Goal: Navigation & Orientation: Find specific page/section

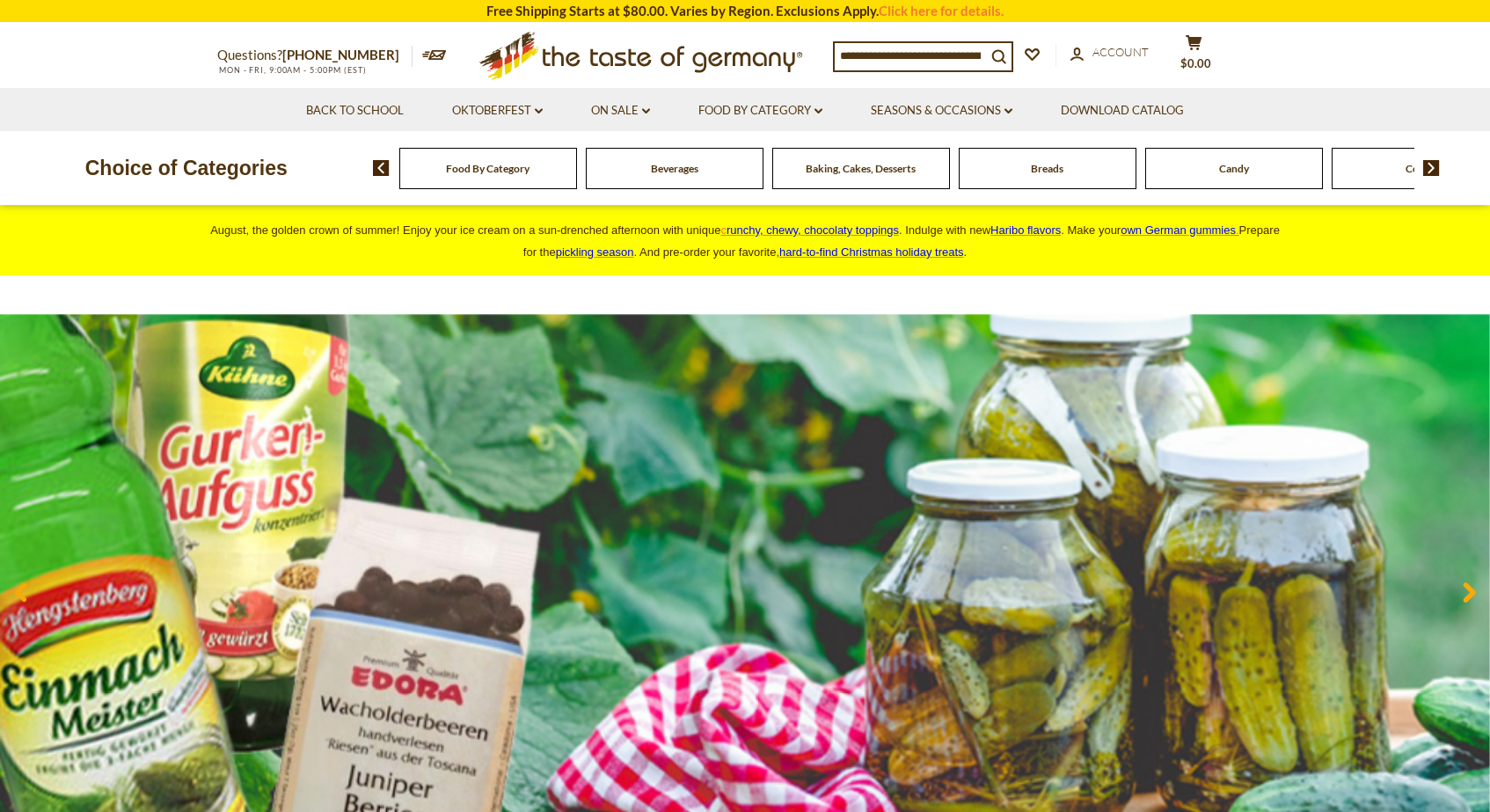
click at [525, 175] on div "Food By Category" at bounding box center [488, 168] width 178 height 41
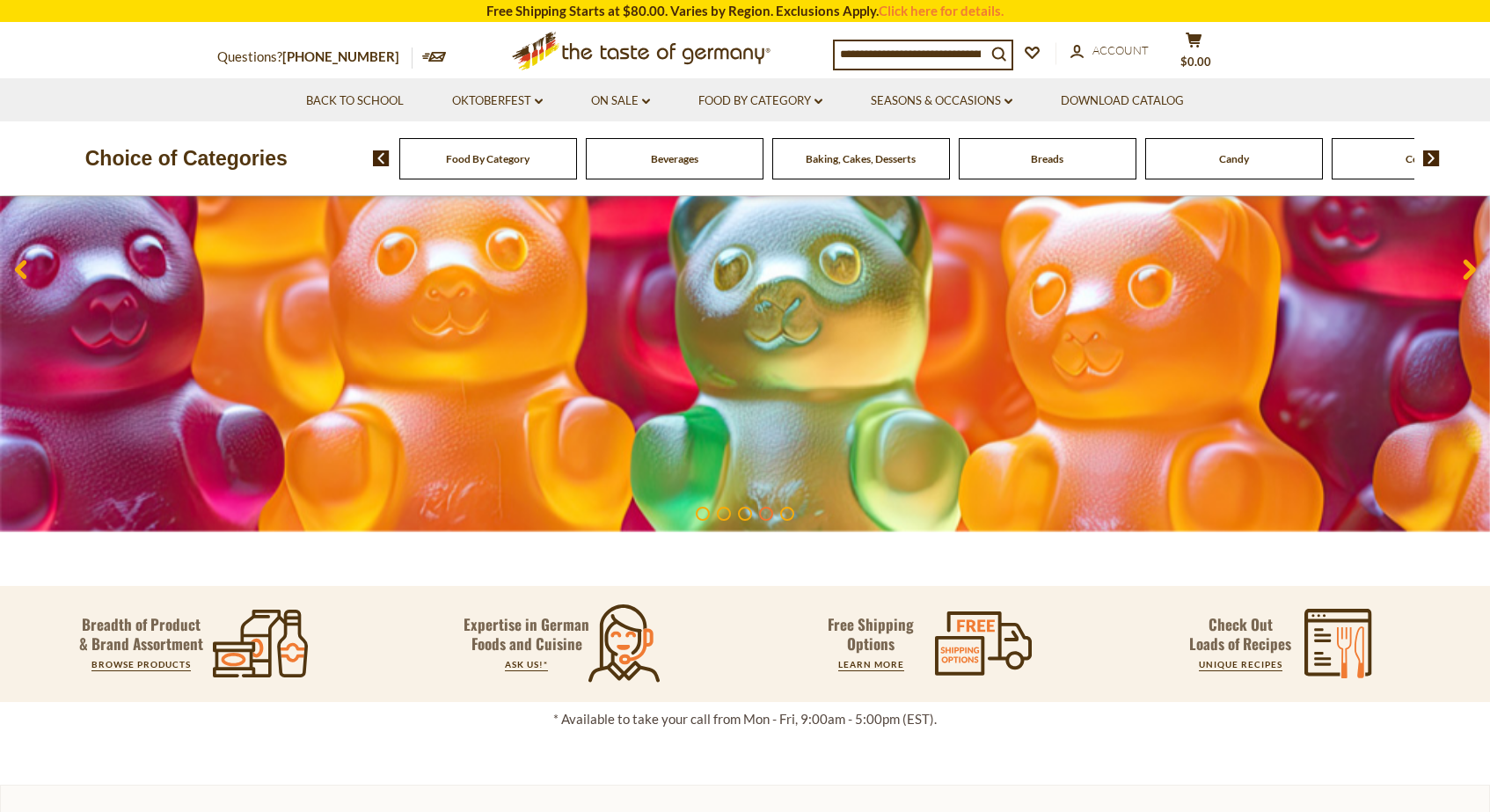
scroll to position [302, 0]
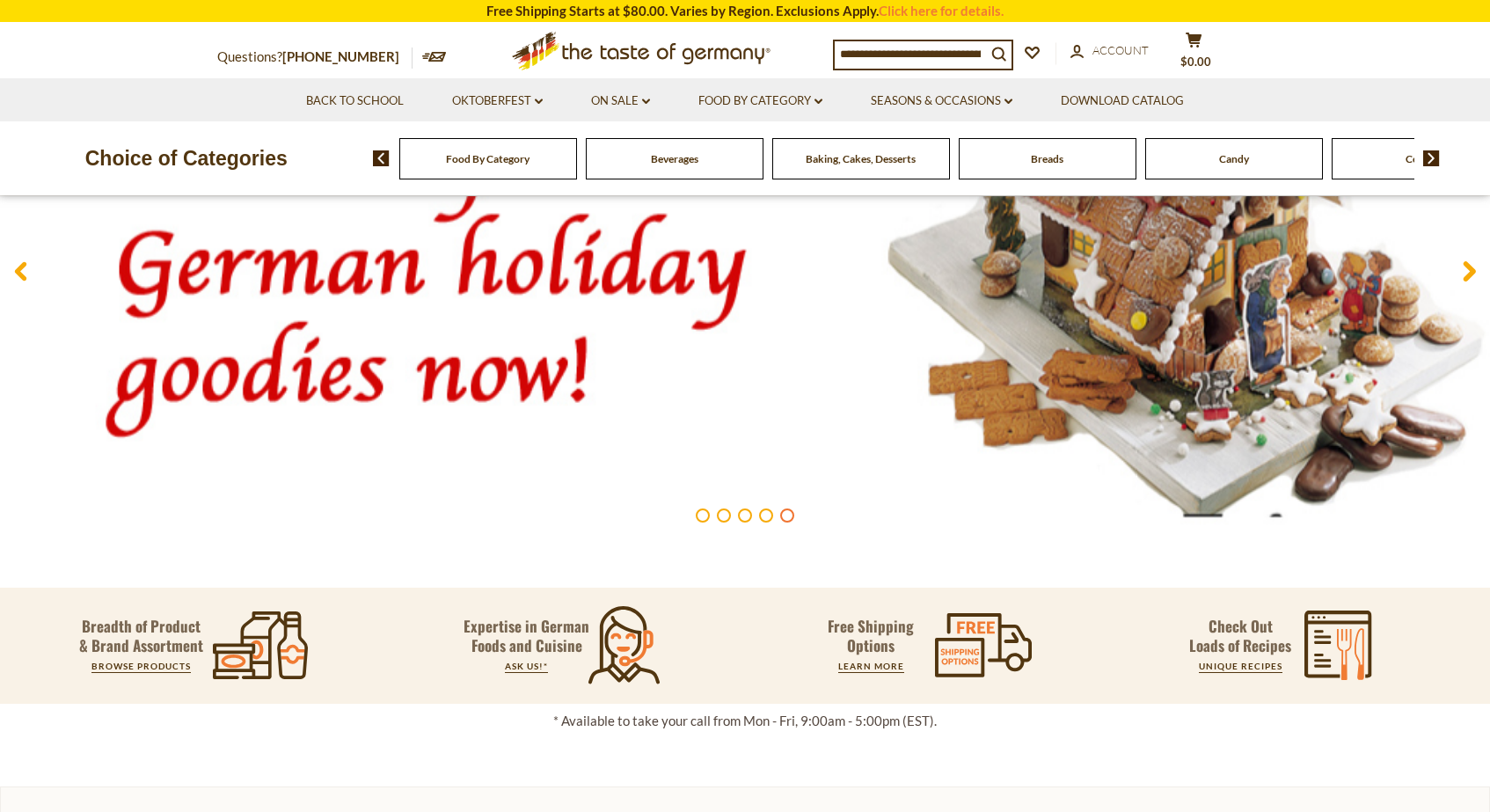
click at [453, 154] on span "Food By Category" at bounding box center [487, 158] width 83 height 13
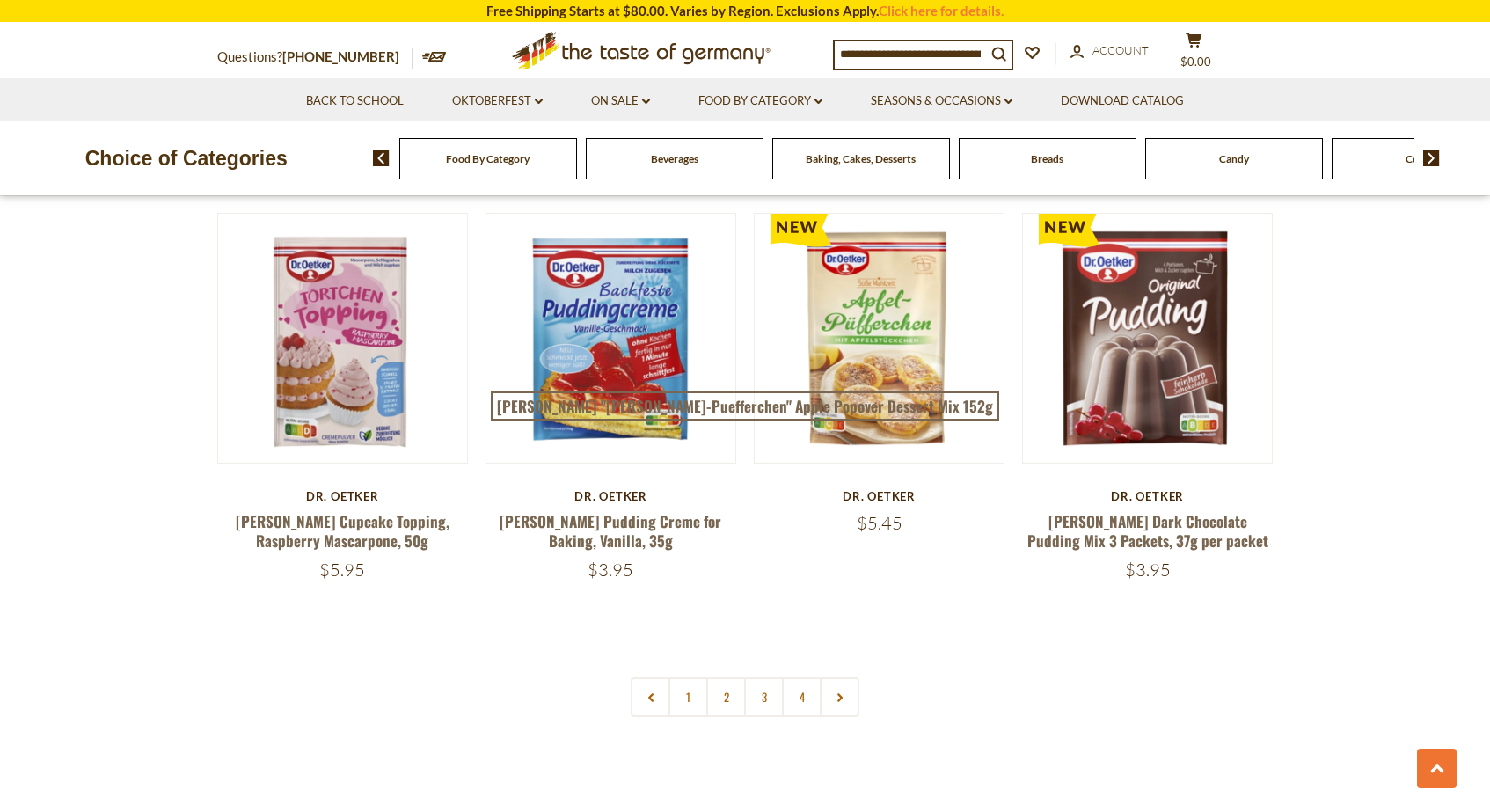
scroll to position [3659, 0]
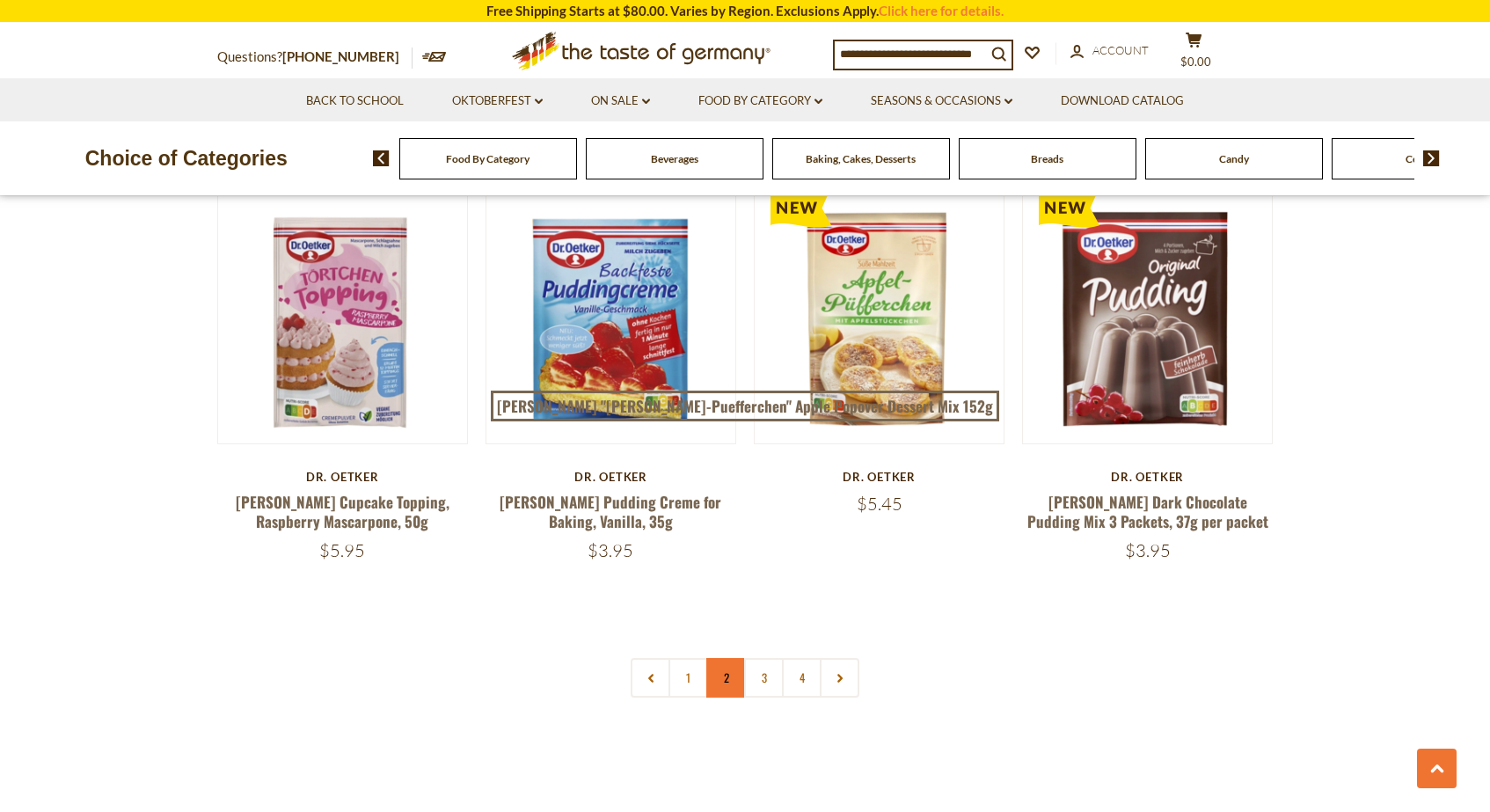
click at [723, 658] on link "2" at bounding box center [725, 677] width 39 height 39
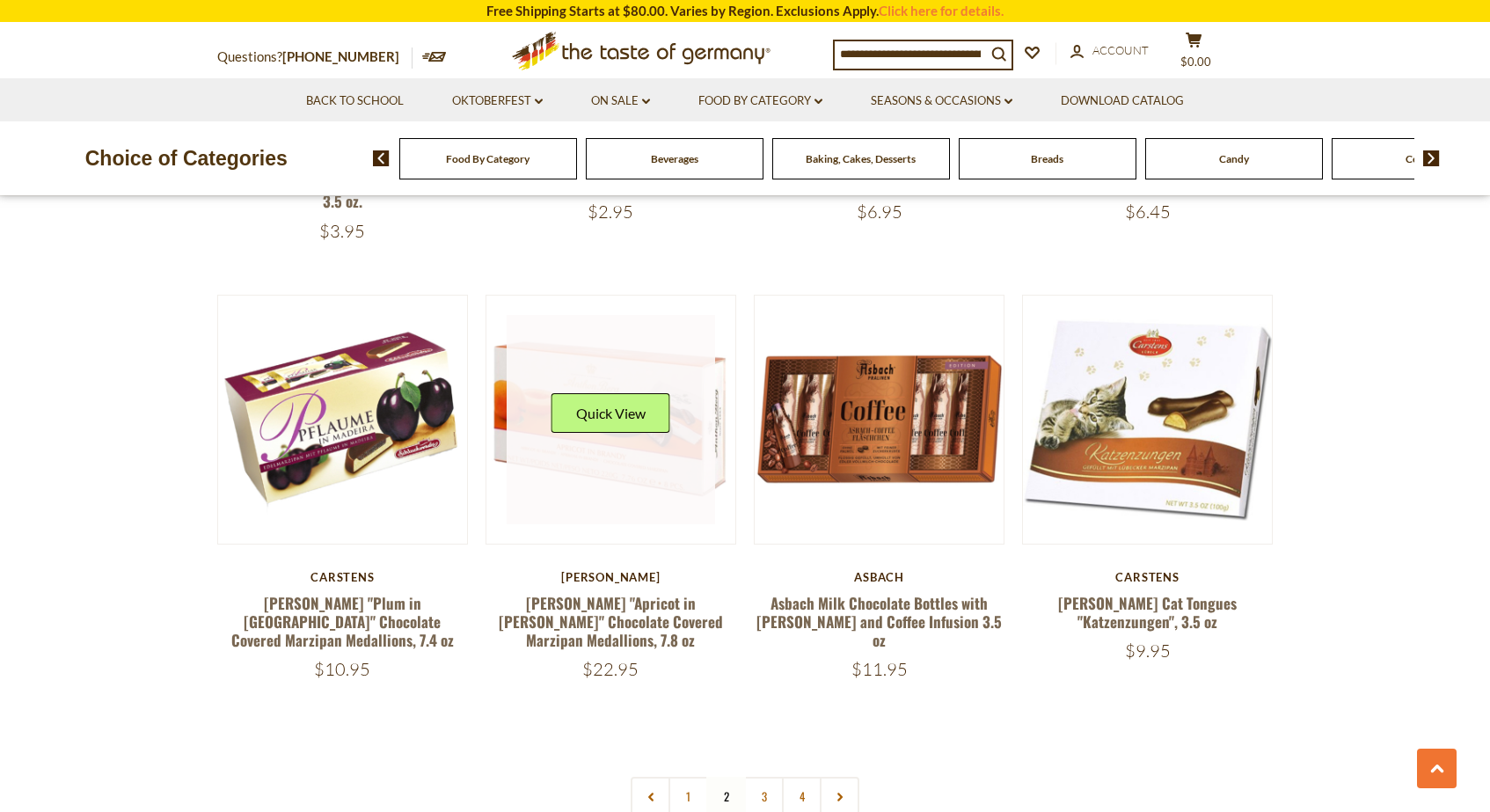
scroll to position [3613, 0]
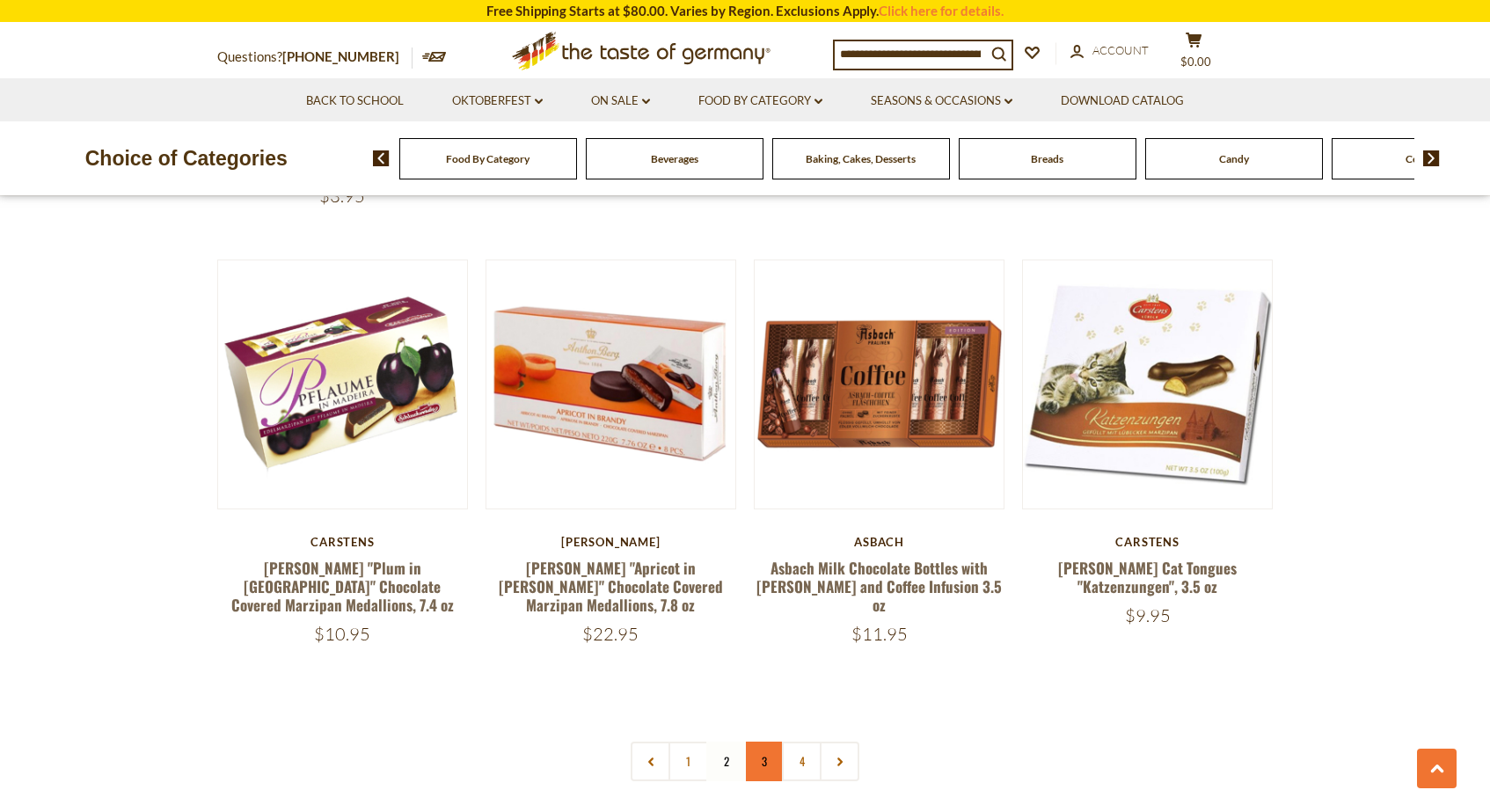
click at [763, 742] on link "3" at bounding box center [764, 761] width 39 height 39
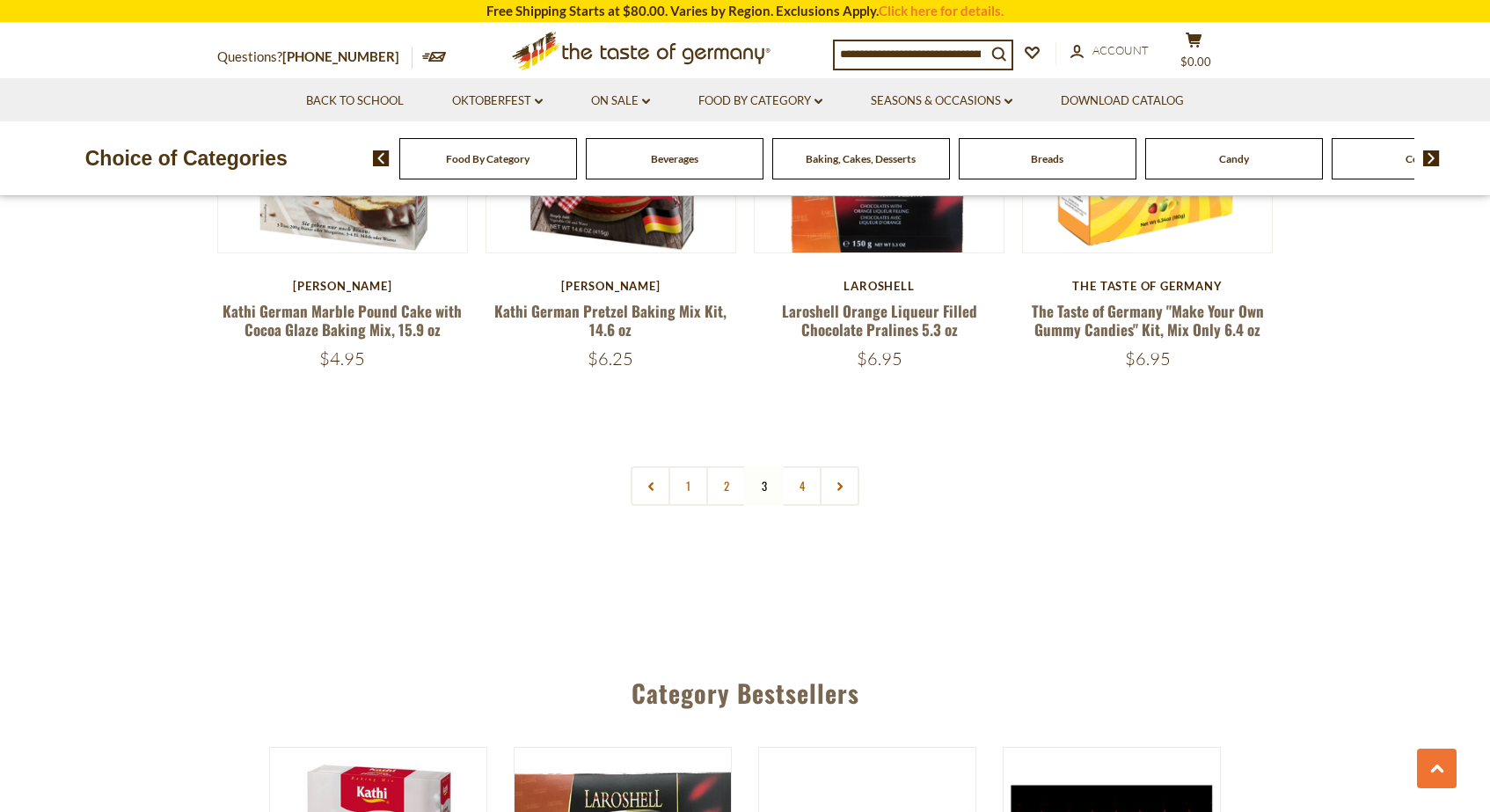
scroll to position [3820, 0]
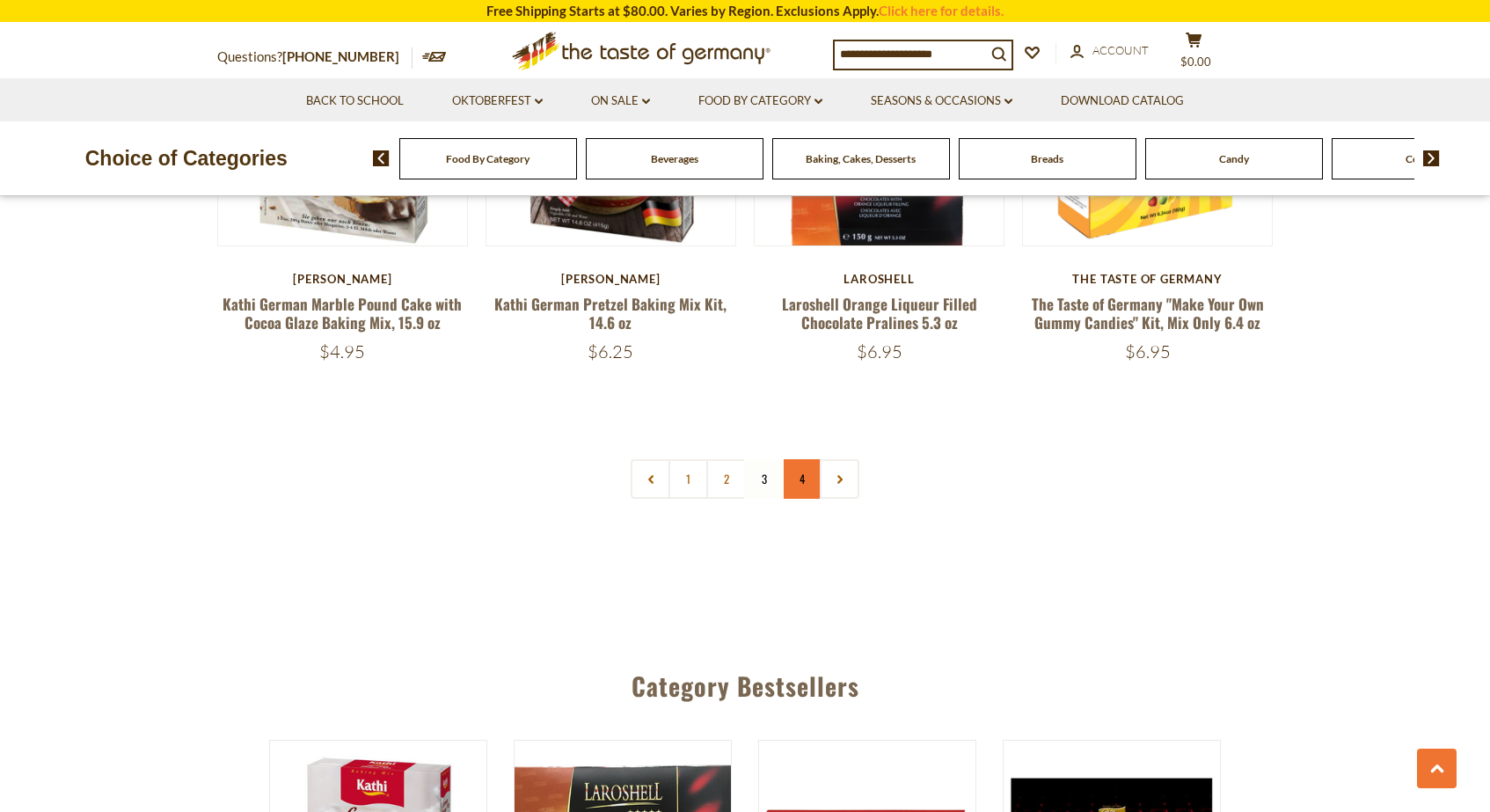
click at [800, 459] on link "4" at bounding box center [801, 478] width 39 height 39
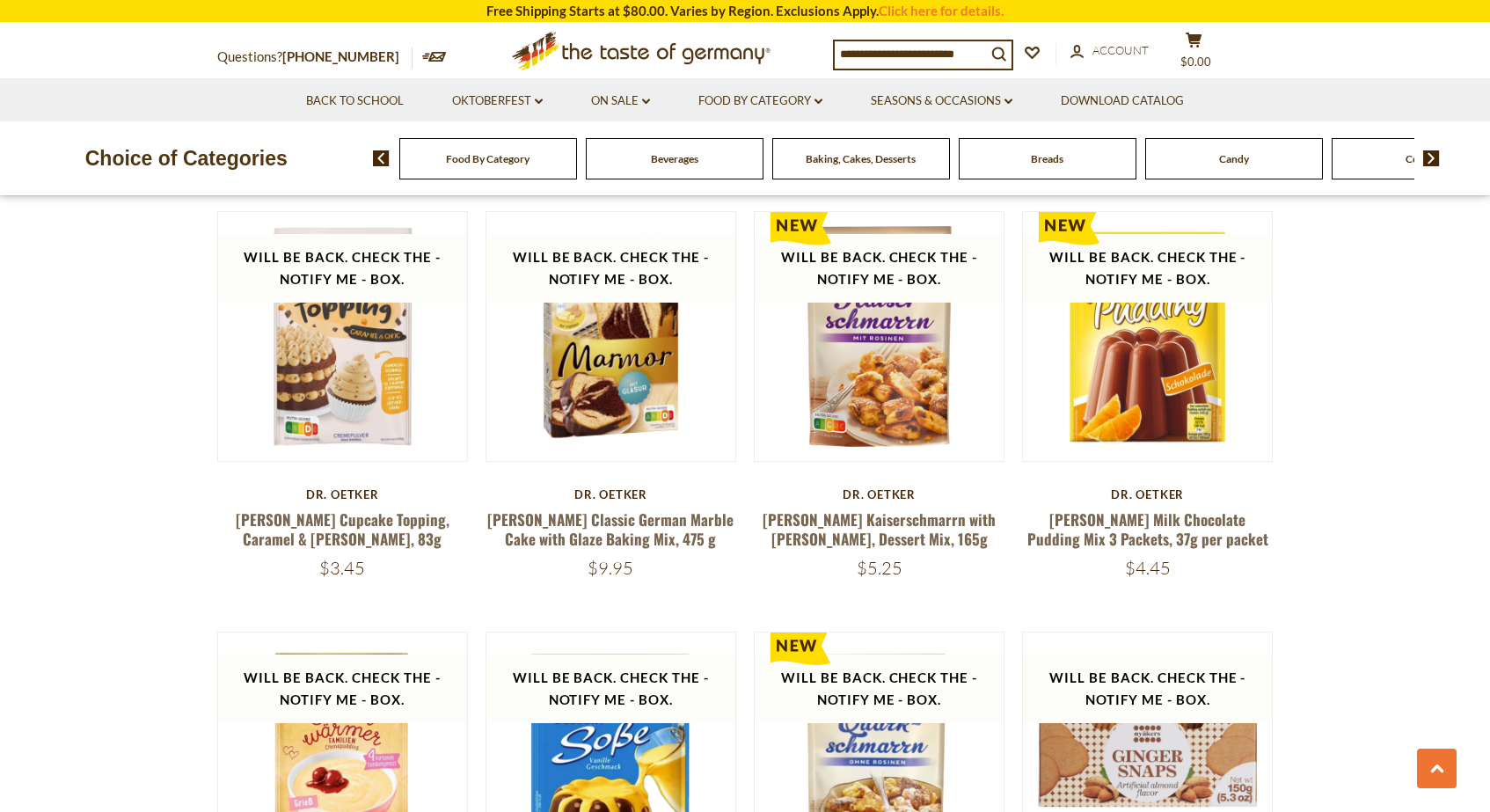
scroll to position [319, 0]
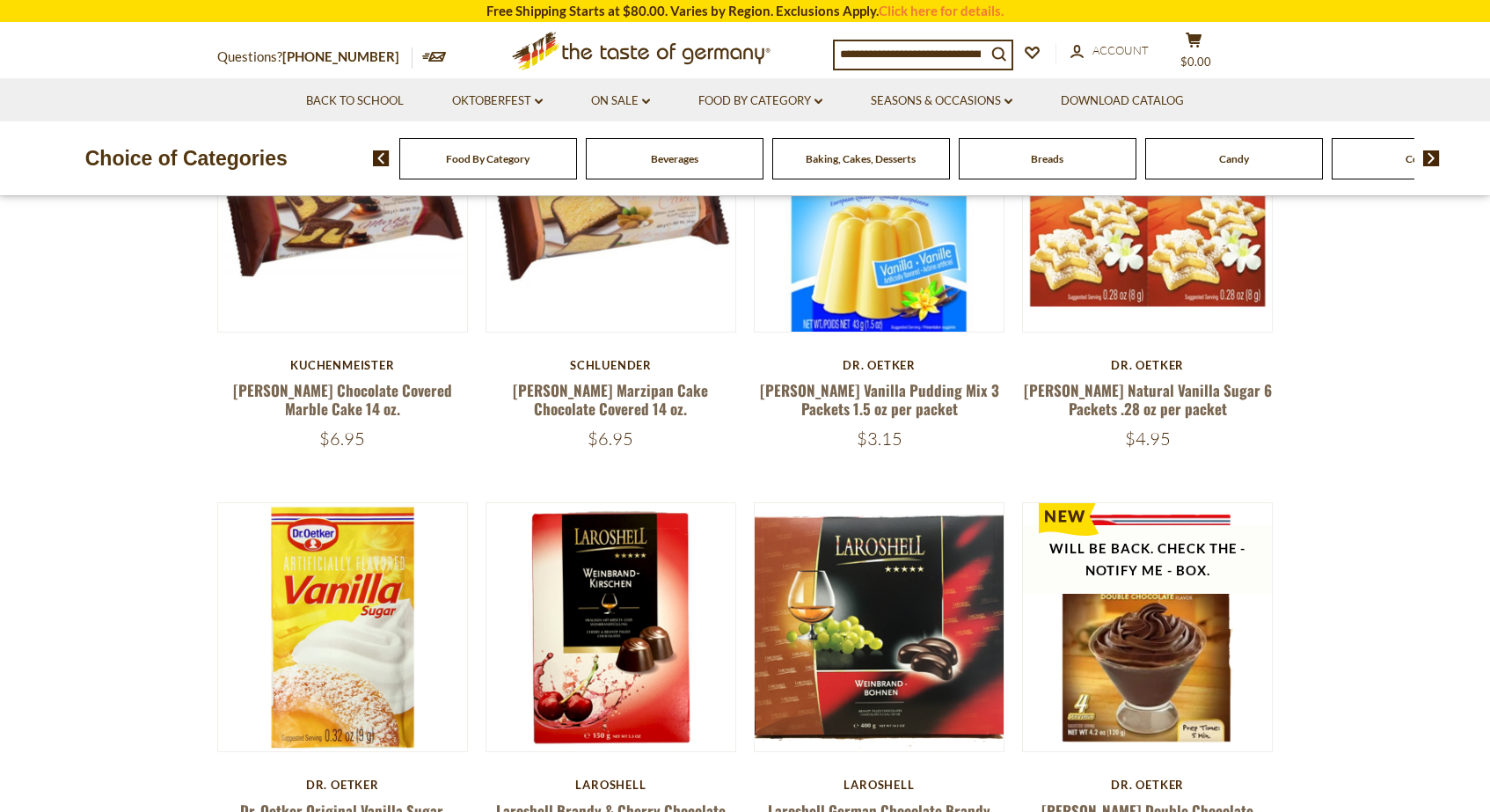
click at [1433, 157] on img at bounding box center [1431, 157] width 16 height 16
click at [1434, 157] on img at bounding box center [1431, 157] width 16 height 16
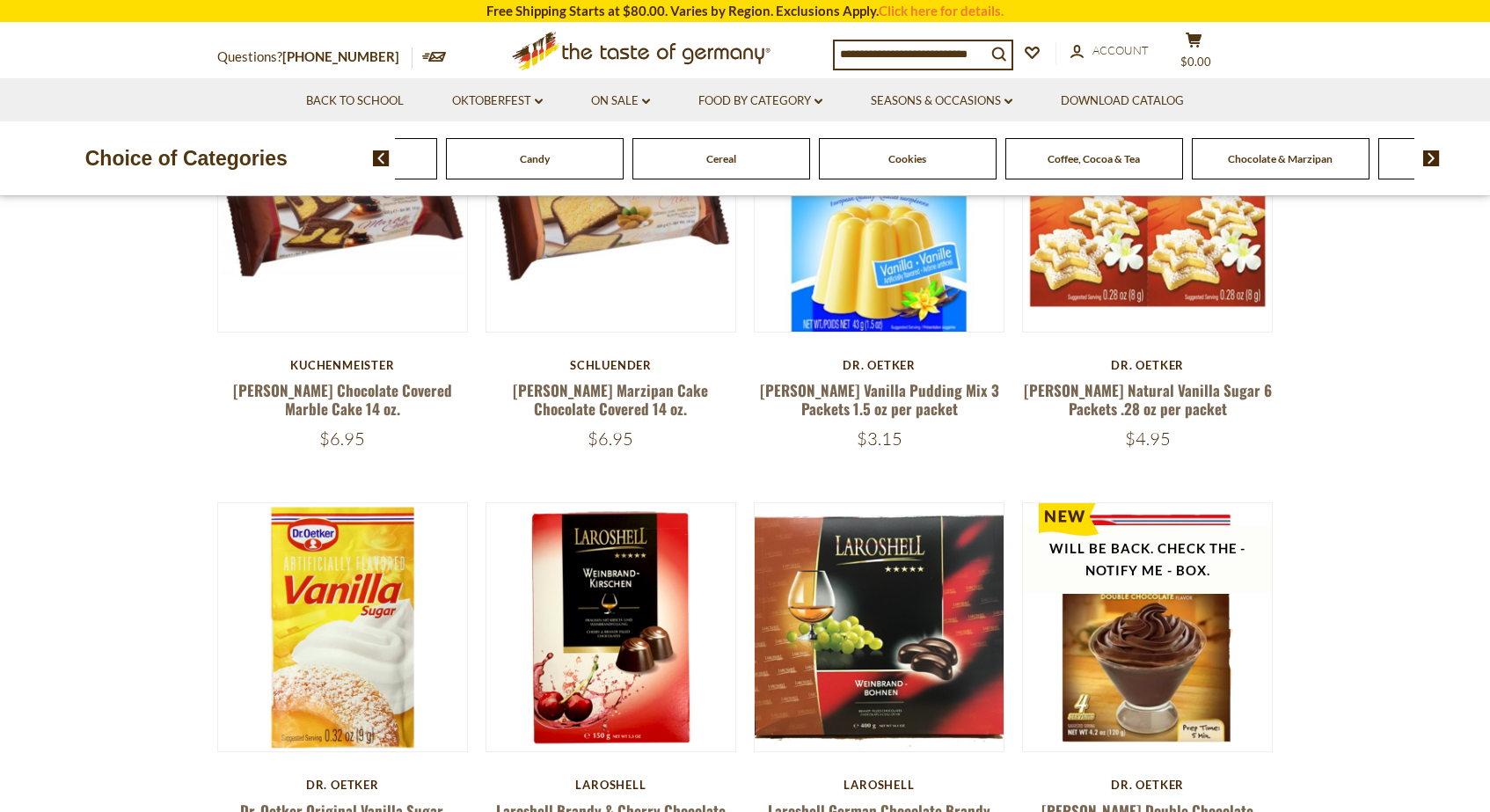
click at [1434, 157] on img at bounding box center [1431, 157] width 16 height 16
click at [1435, 157] on img at bounding box center [1431, 157] width 16 height 16
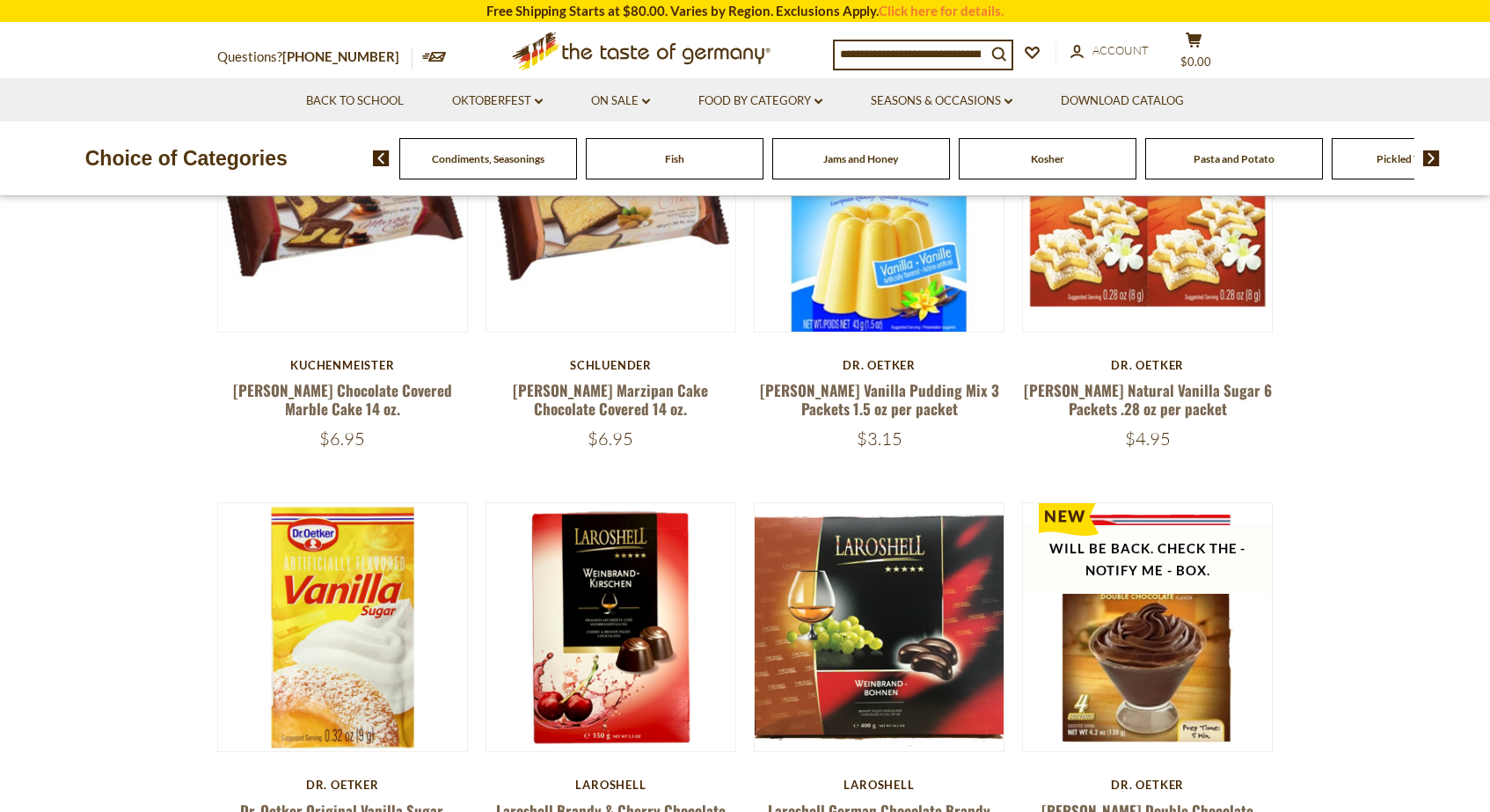
click at [1435, 157] on img at bounding box center [1431, 157] width 16 height 16
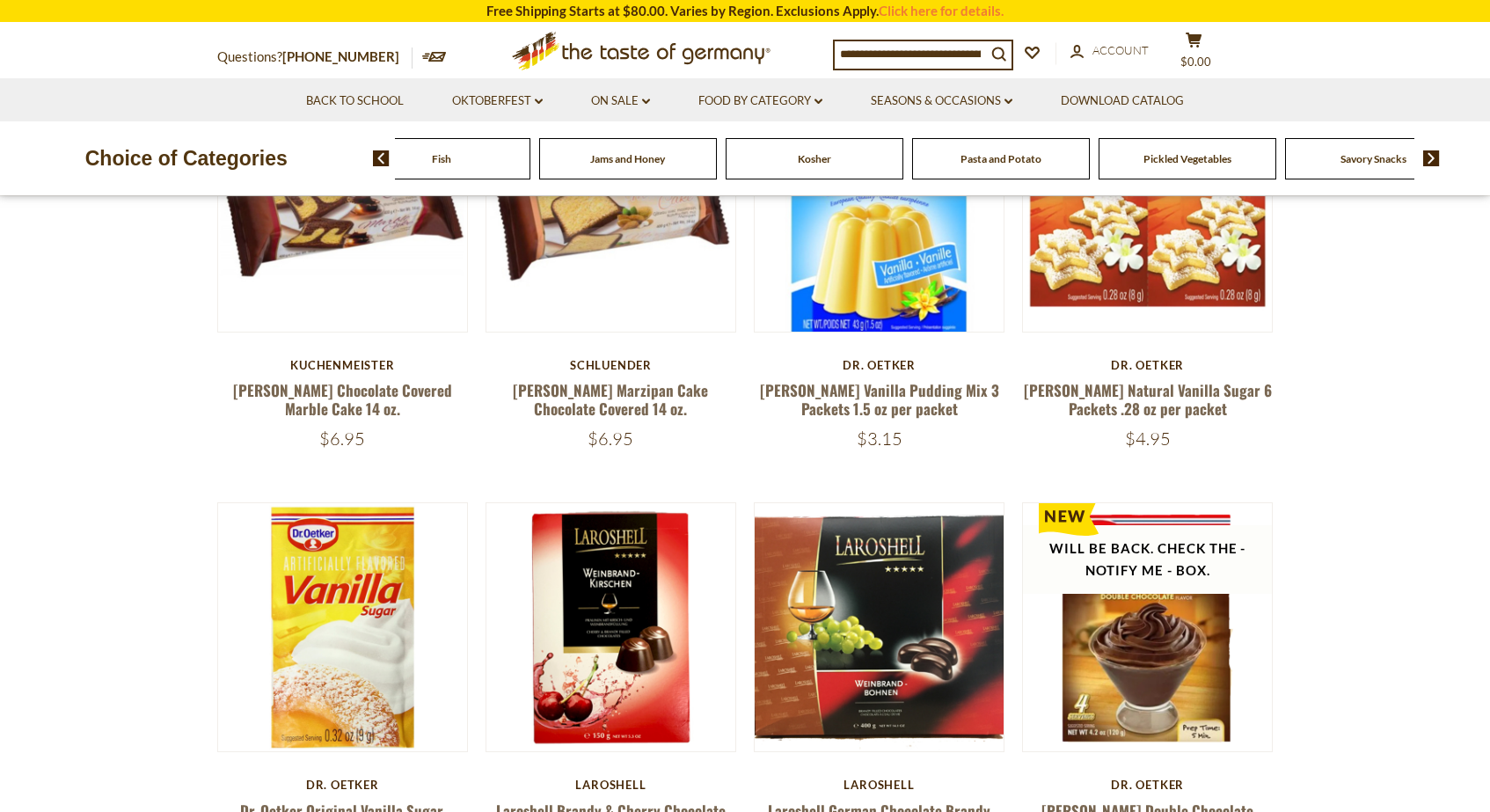
click at [1435, 157] on img at bounding box center [1431, 157] width 16 height 16
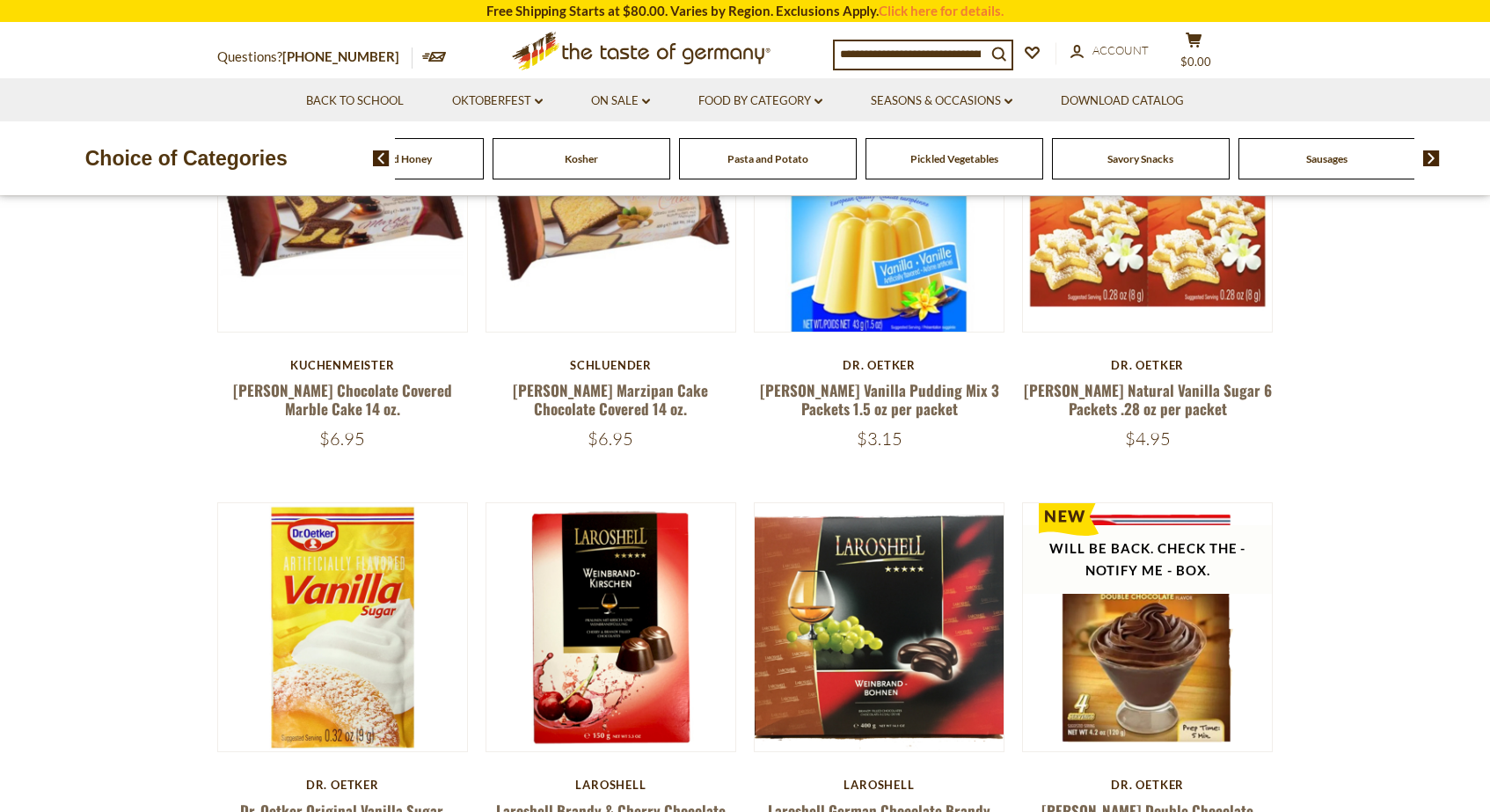
click at [1435, 157] on img at bounding box center [1431, 157] width 16 height 16
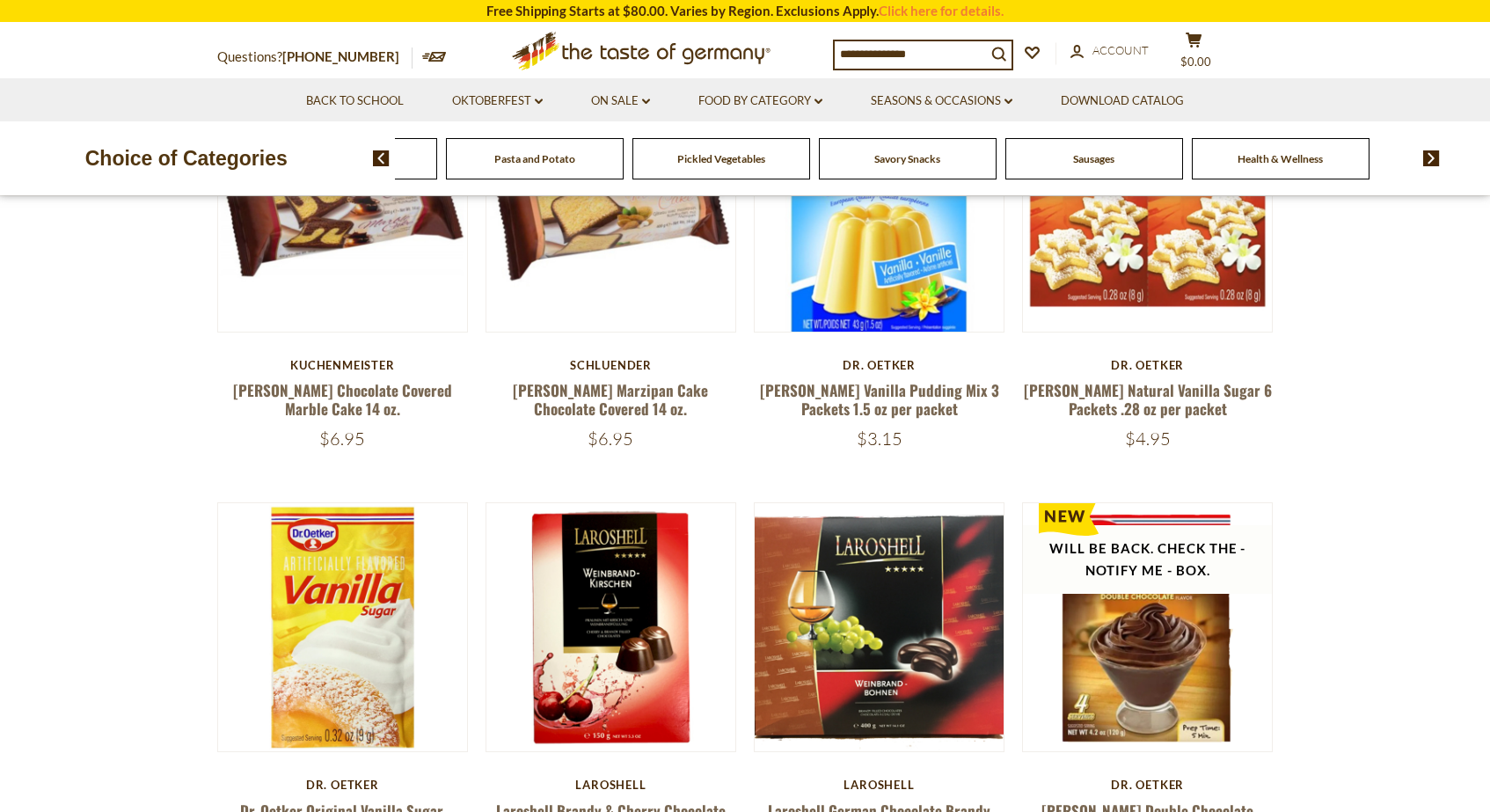
click at [1435, 157] on img at bounding box center [1431, 157] width 16 height 16
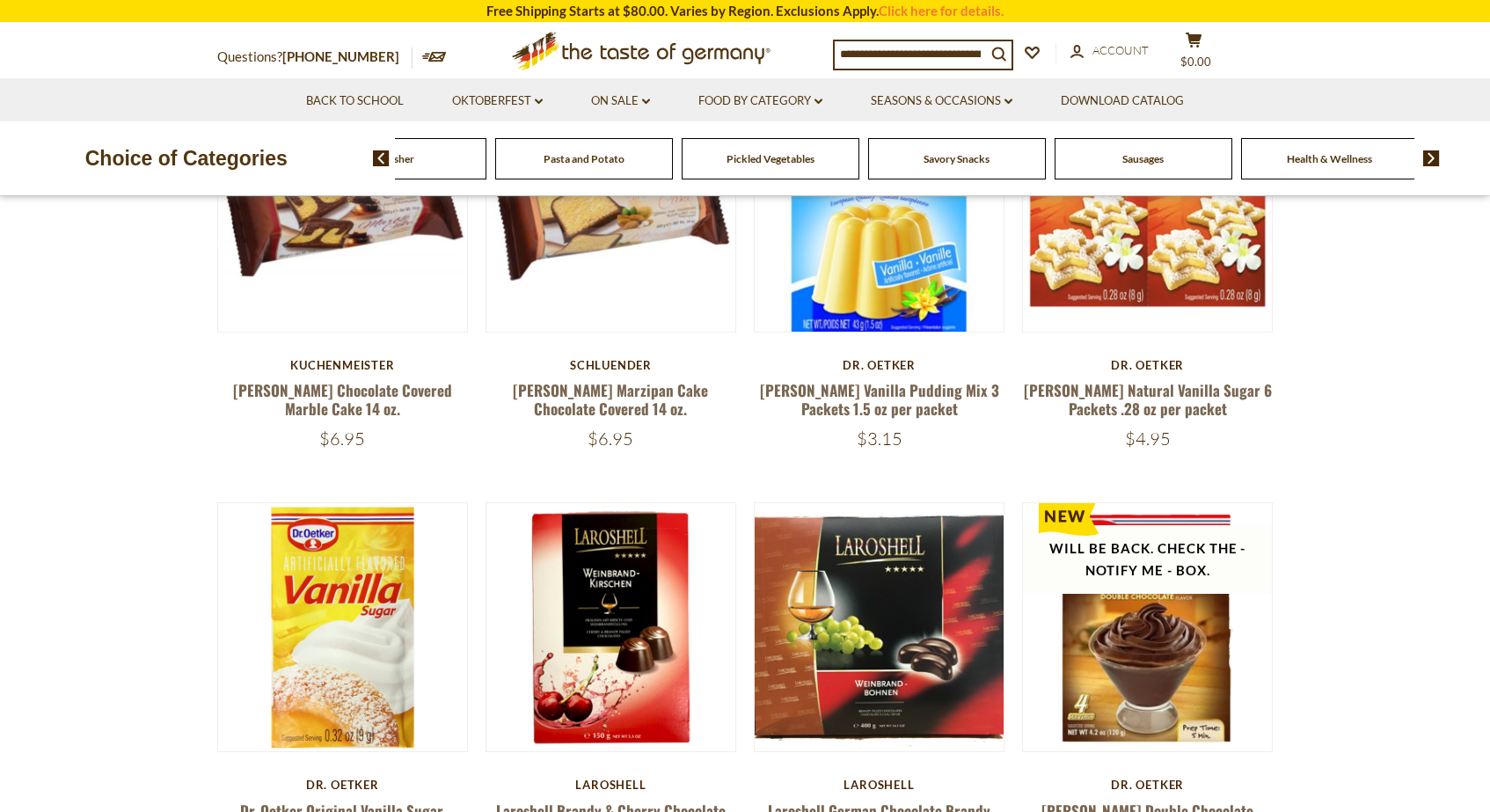
click at [385, 157] on img at bounding box center [381, 157] width 16 height 16
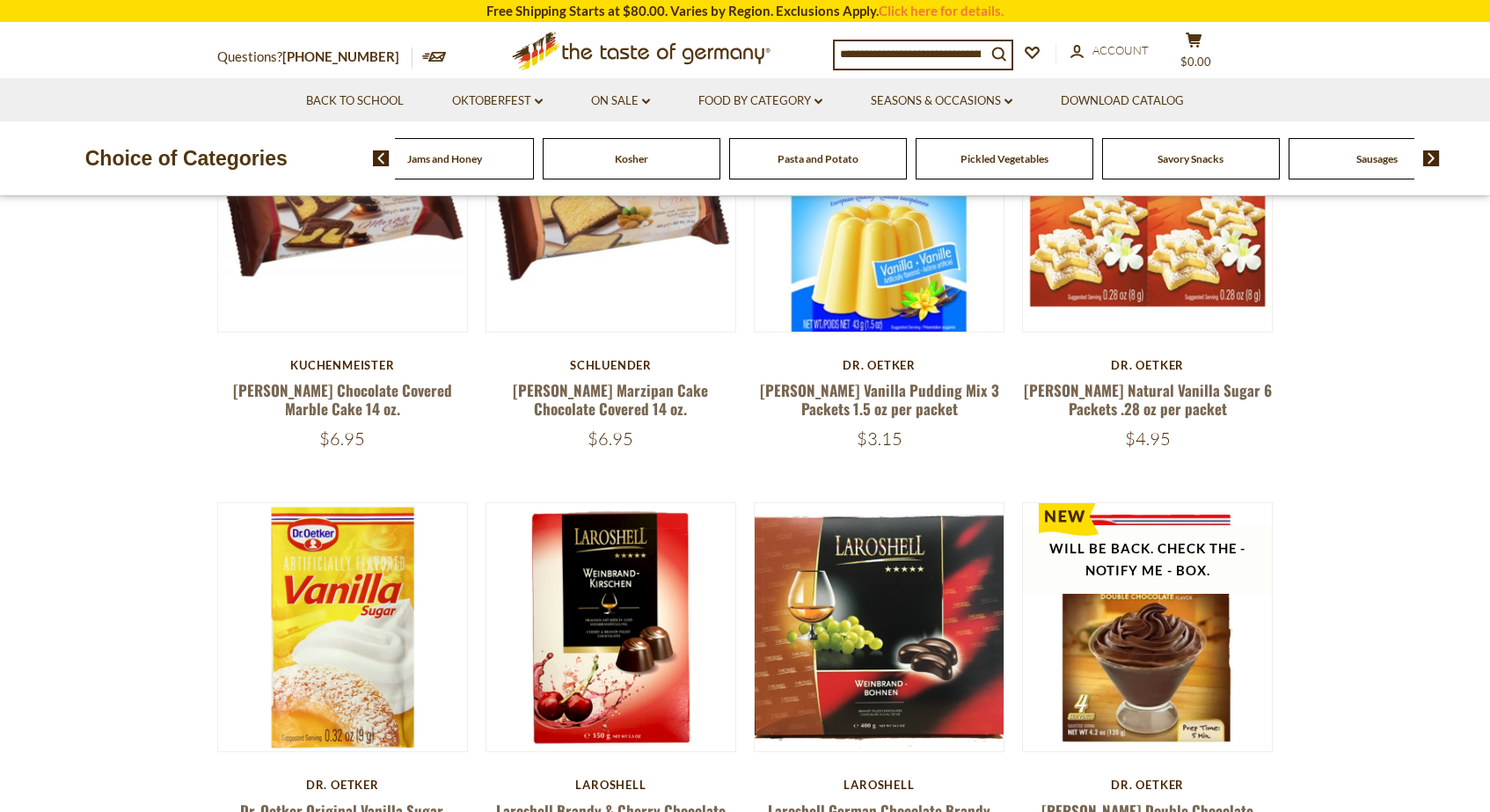
click at [380, 157] on img at bounding box center [381, 157] width 16 height 16
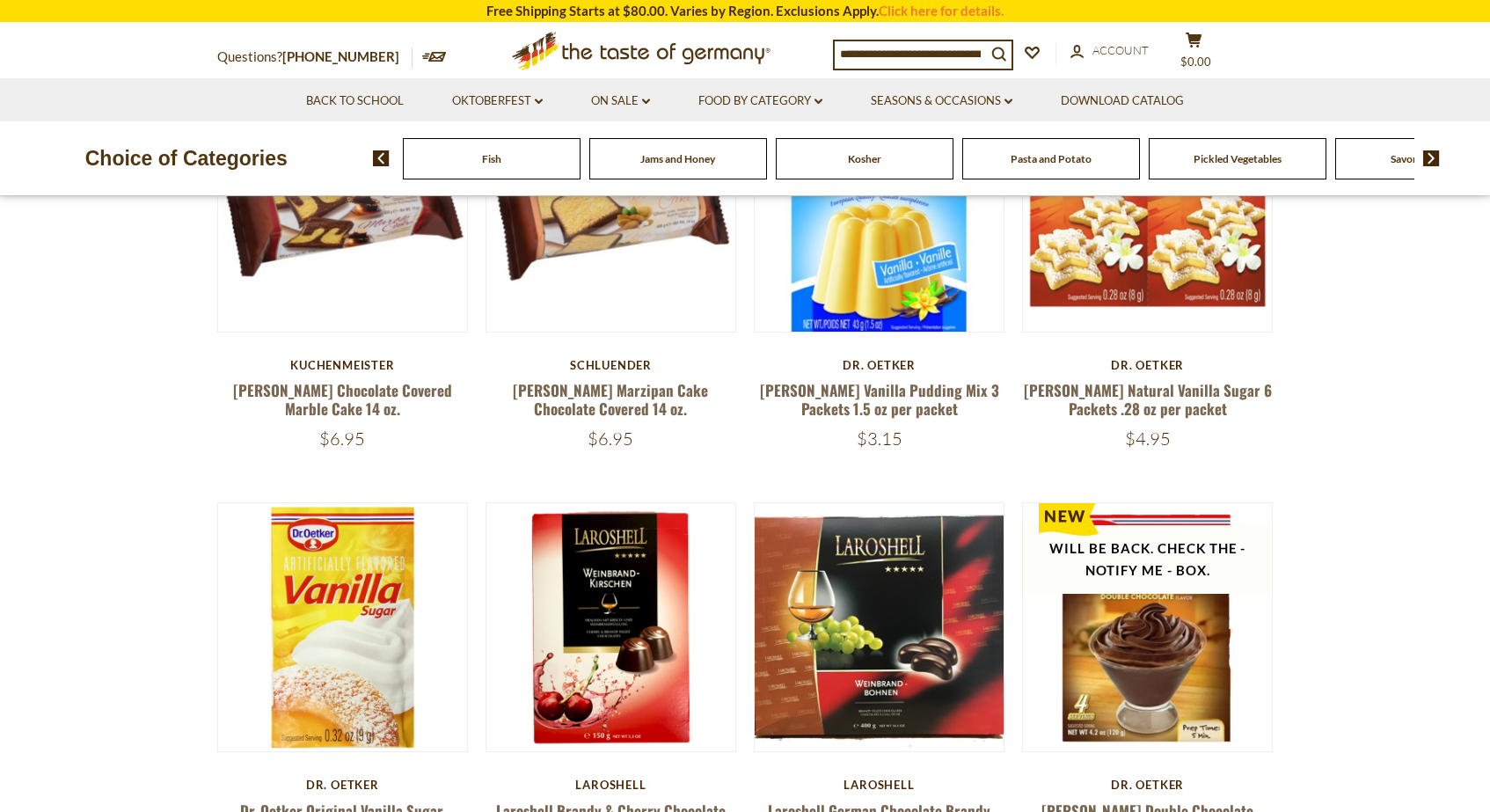
click at [495, 161] on span "Fish" at bounding box center [491, 158] width 19 height 13
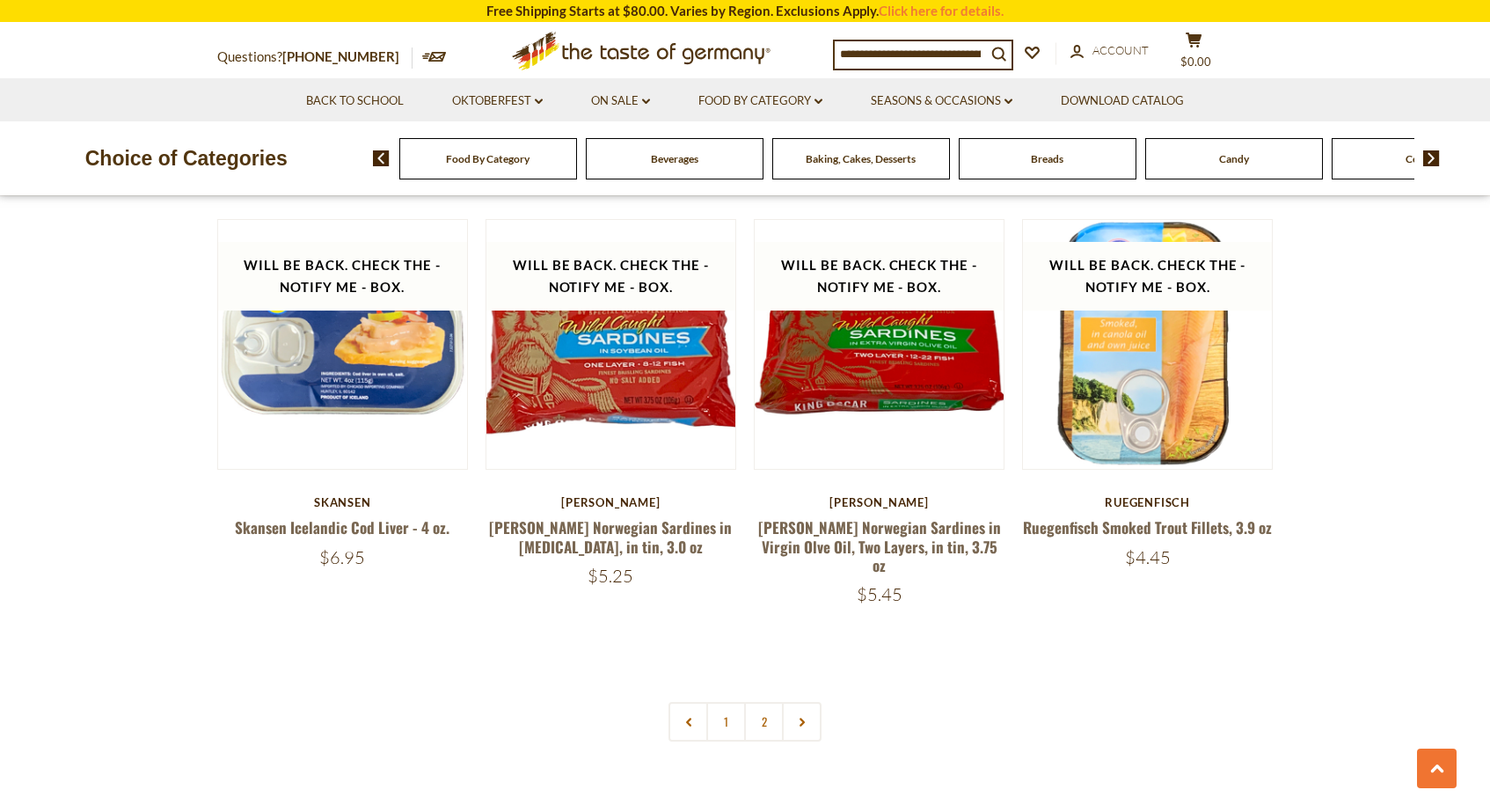
scroll to position [3971, 0]
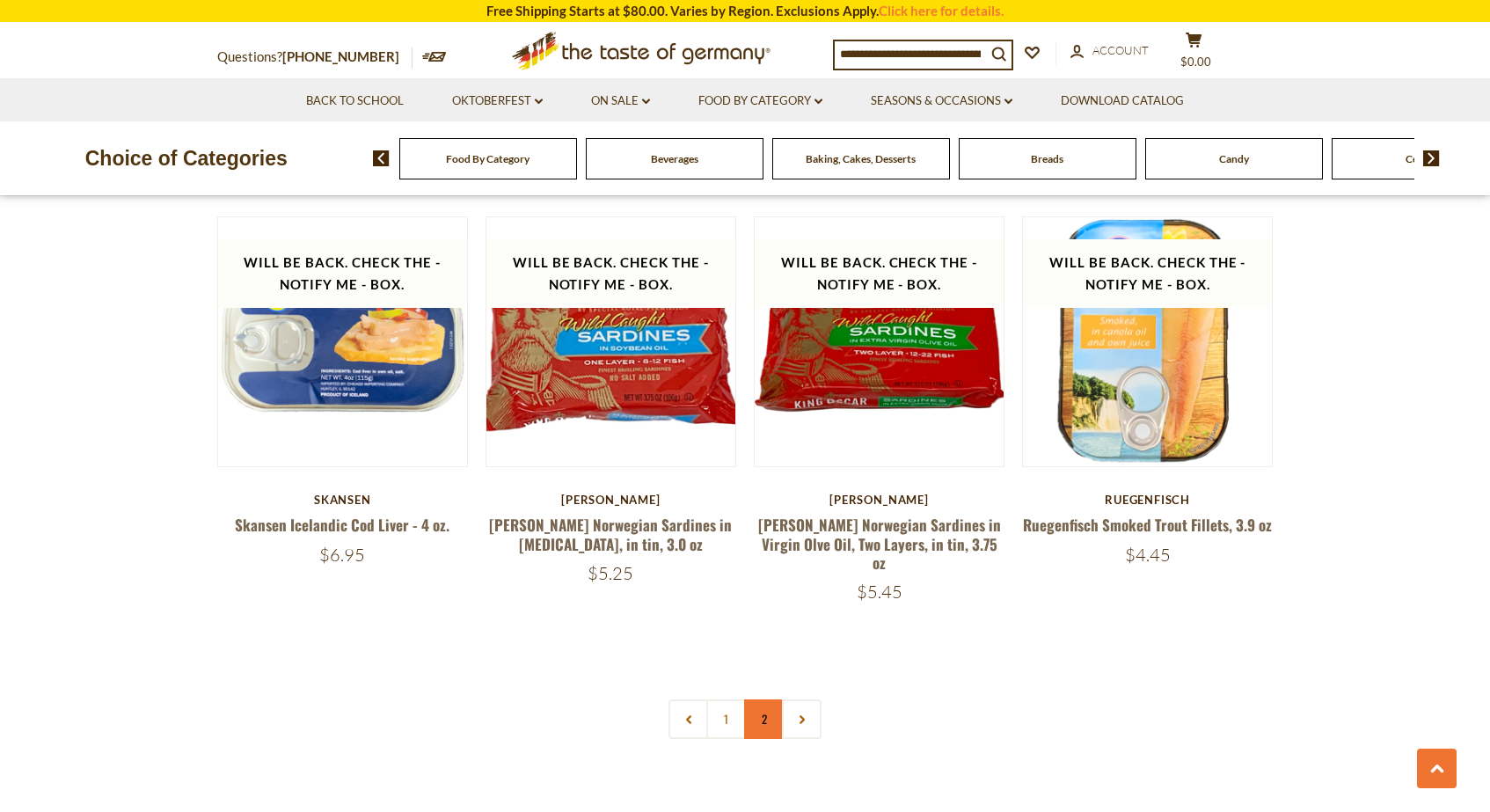
click at [765, 699] on link "2" at bounding box center [764, 719] width 39 height 39
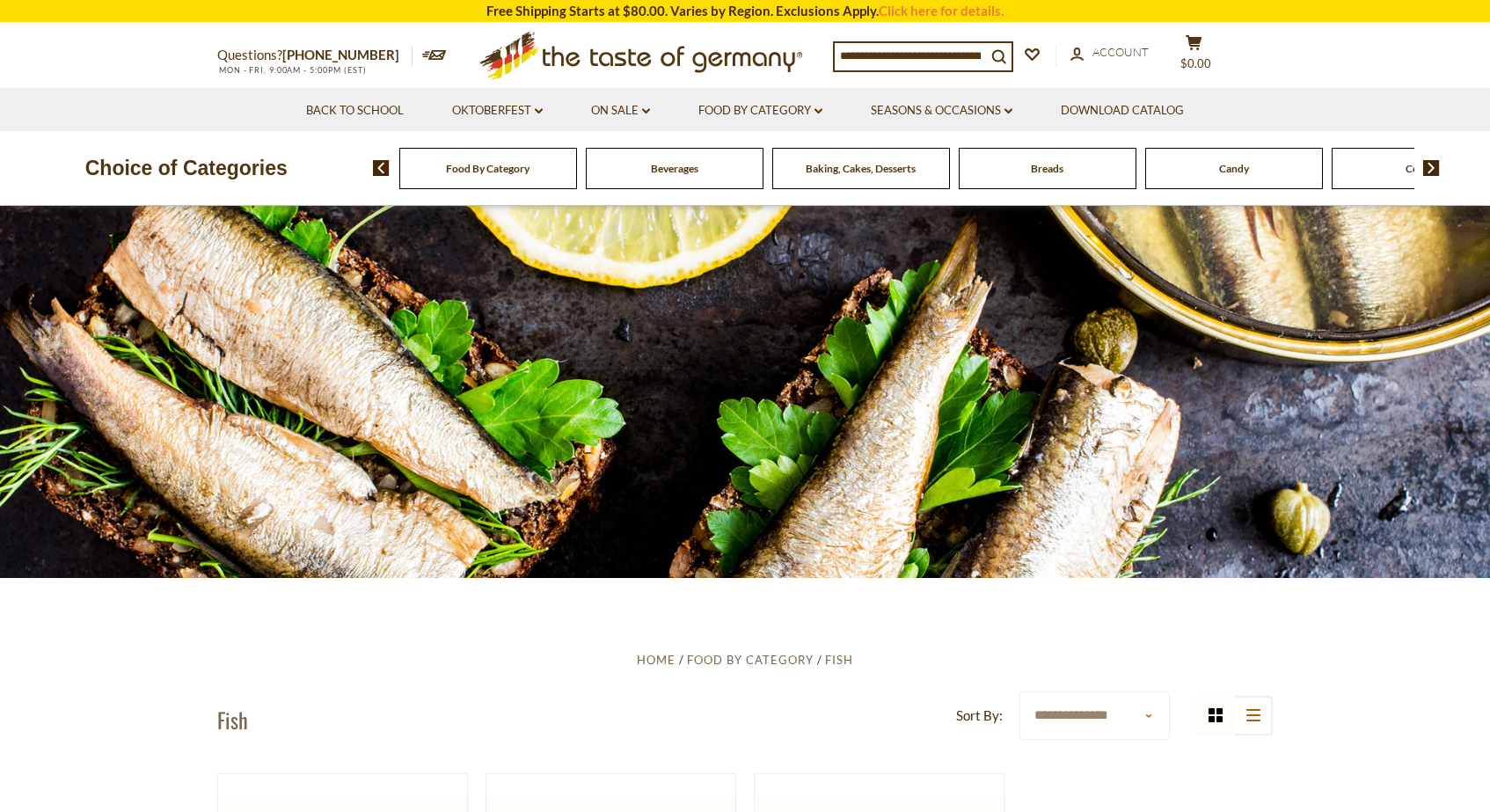
scroll to position [0, 0]
click at [818, 114] on icon "dropdown_arrow" at bounding box center [819, 111] width 8 height 6
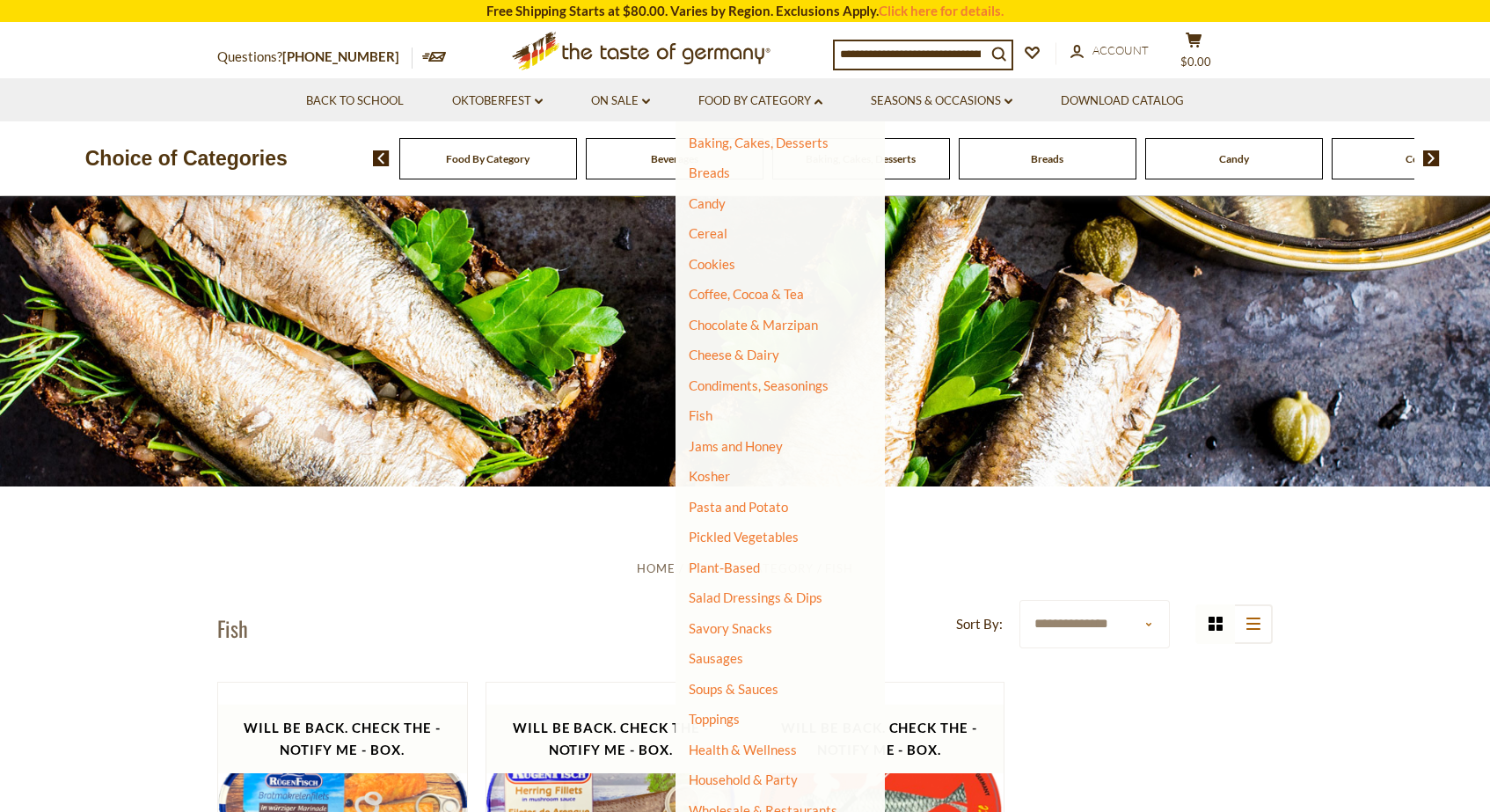
scroll to position [125, 0]
click at [721, 653] on link "Sausages" at bounding box center [716, 658] width 55 height 16
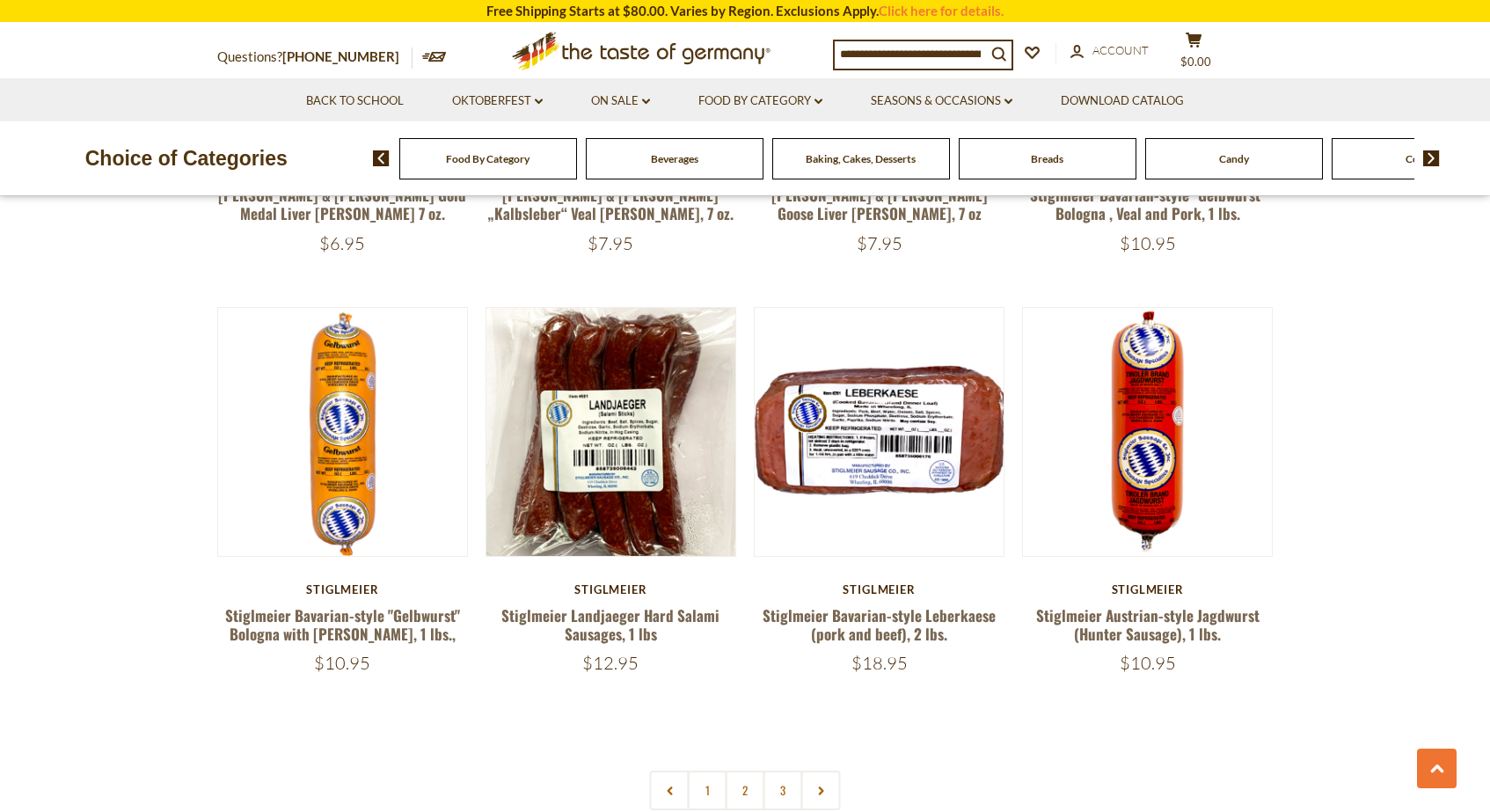
scroll to position [3928, 0]
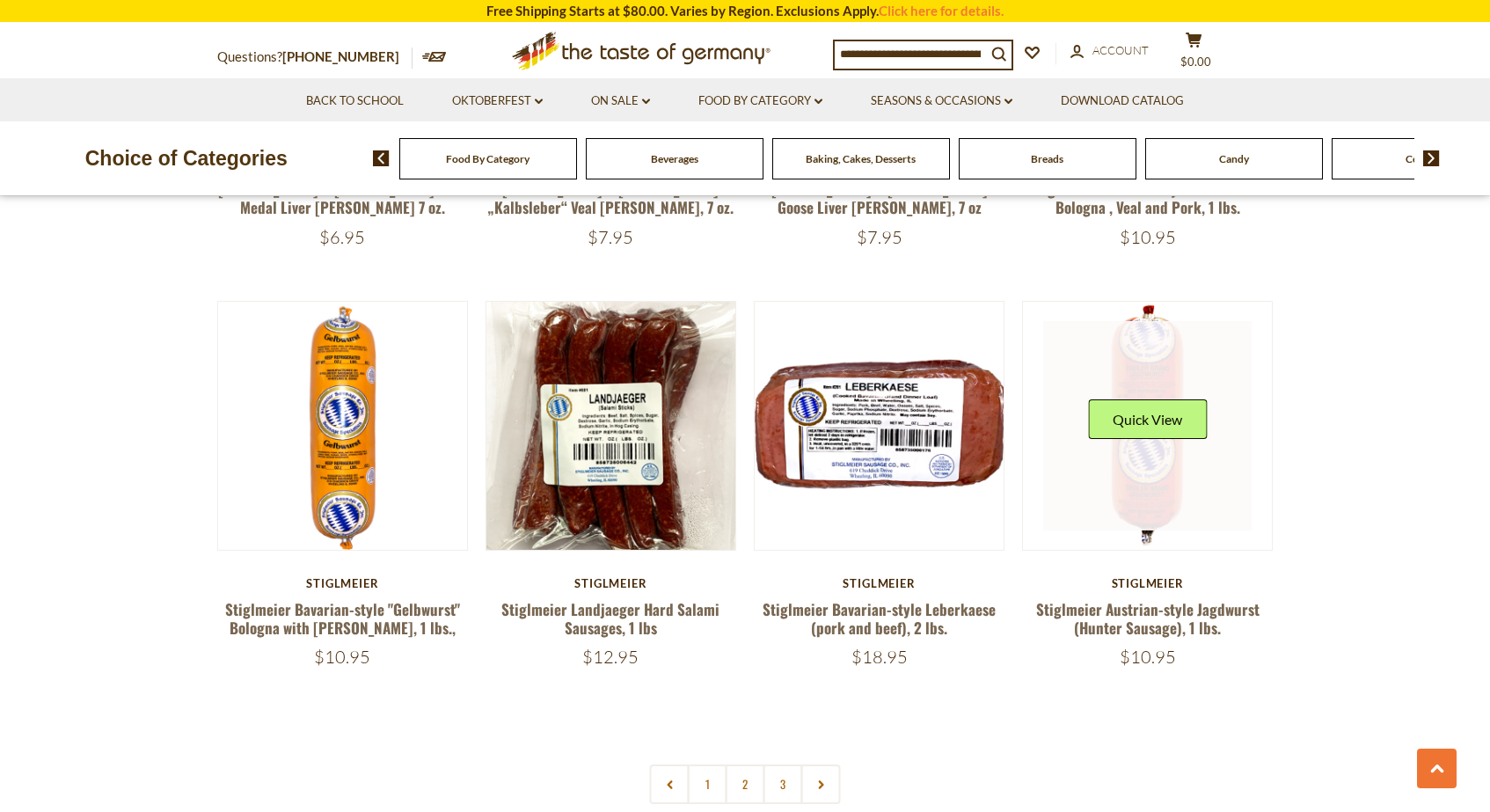
click at [1141, 411] on link at bounding box center [1147, 426] width 210 height 210
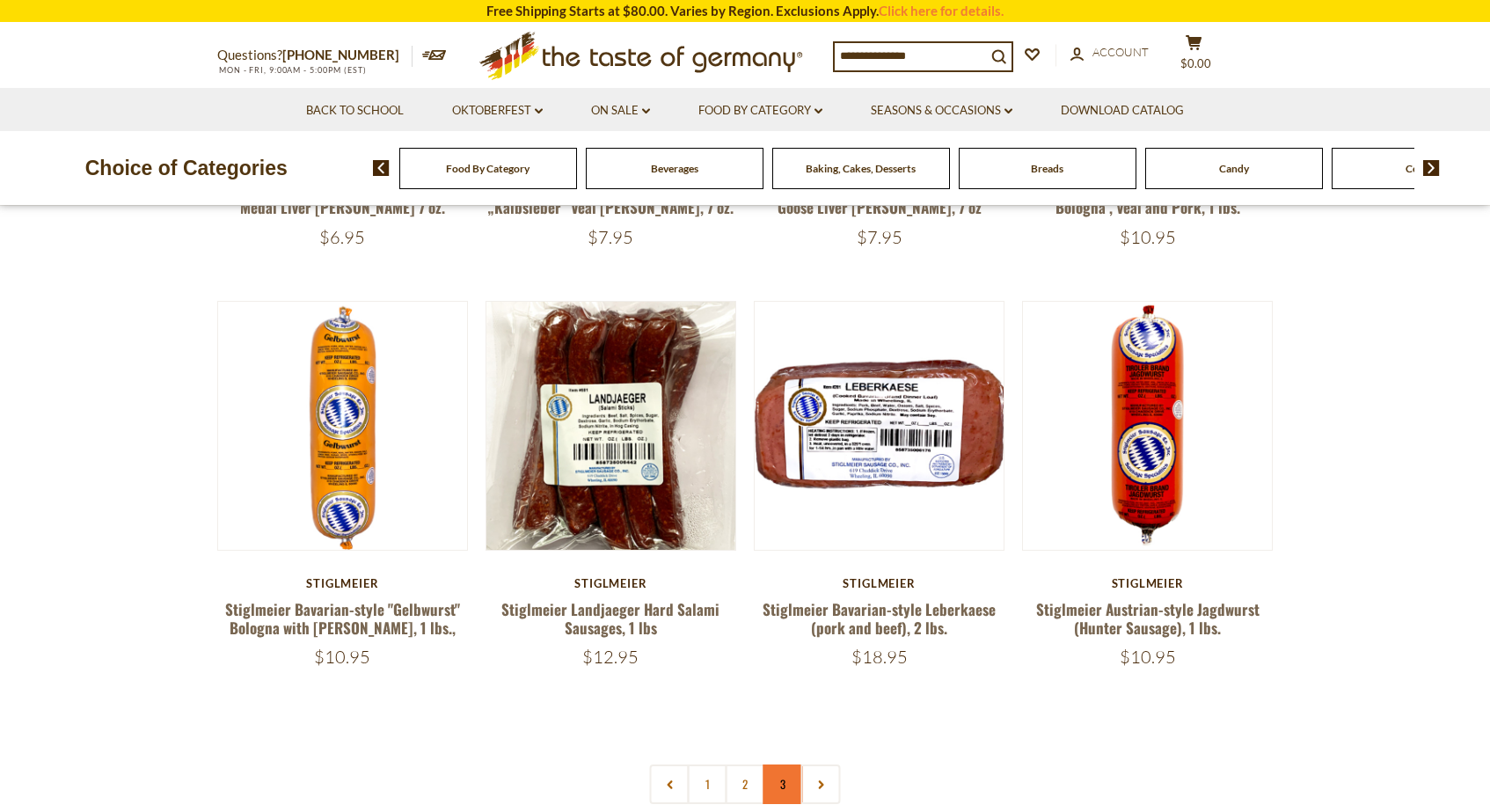
click at [776, 764] on link "3" at bounding box center [783, 784] width 39 height 39
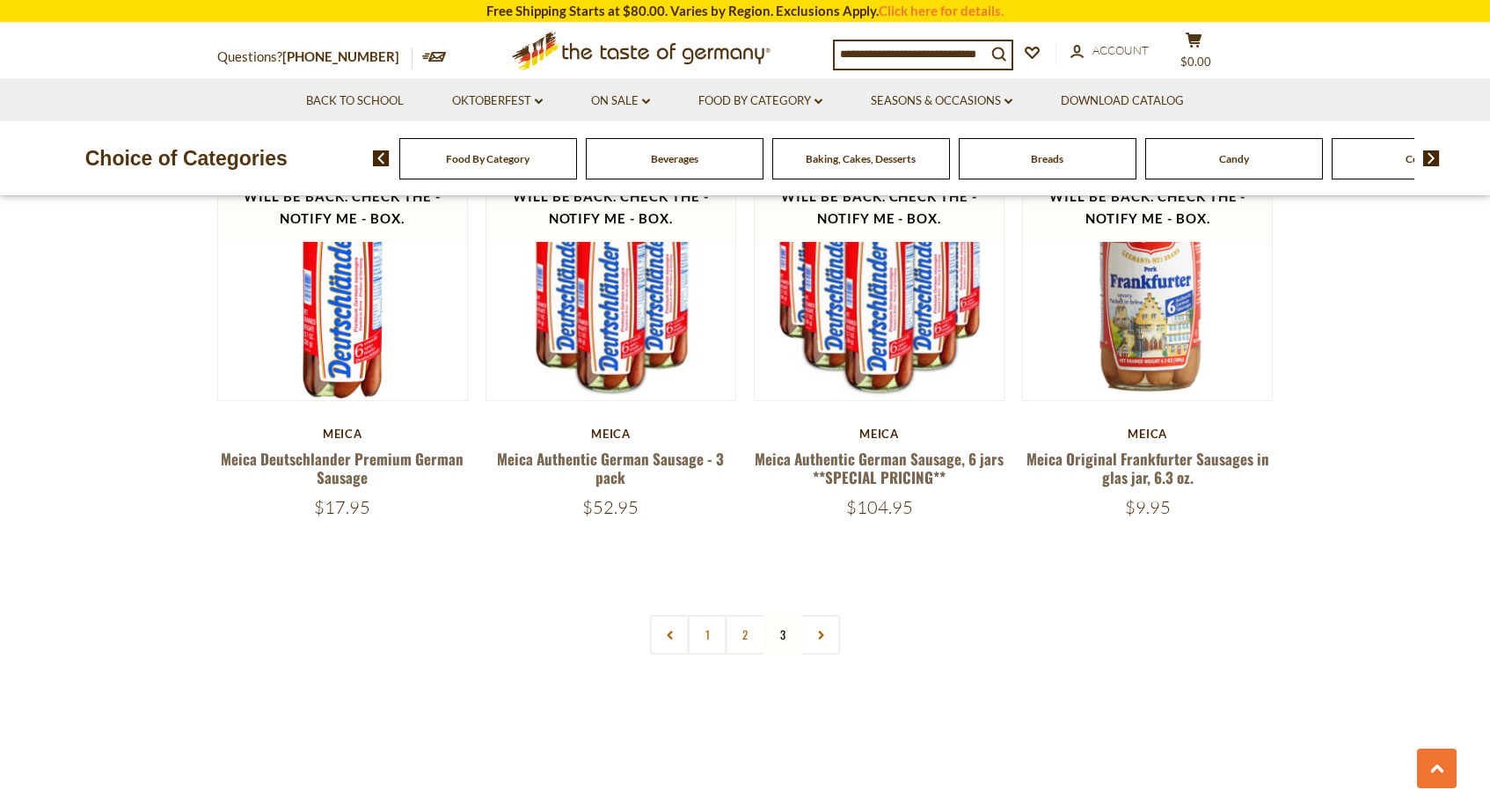
scroll to position [1041, 0]
click at [755, 630] on link "2" at bounding box center [745, 634] width 39 height 39
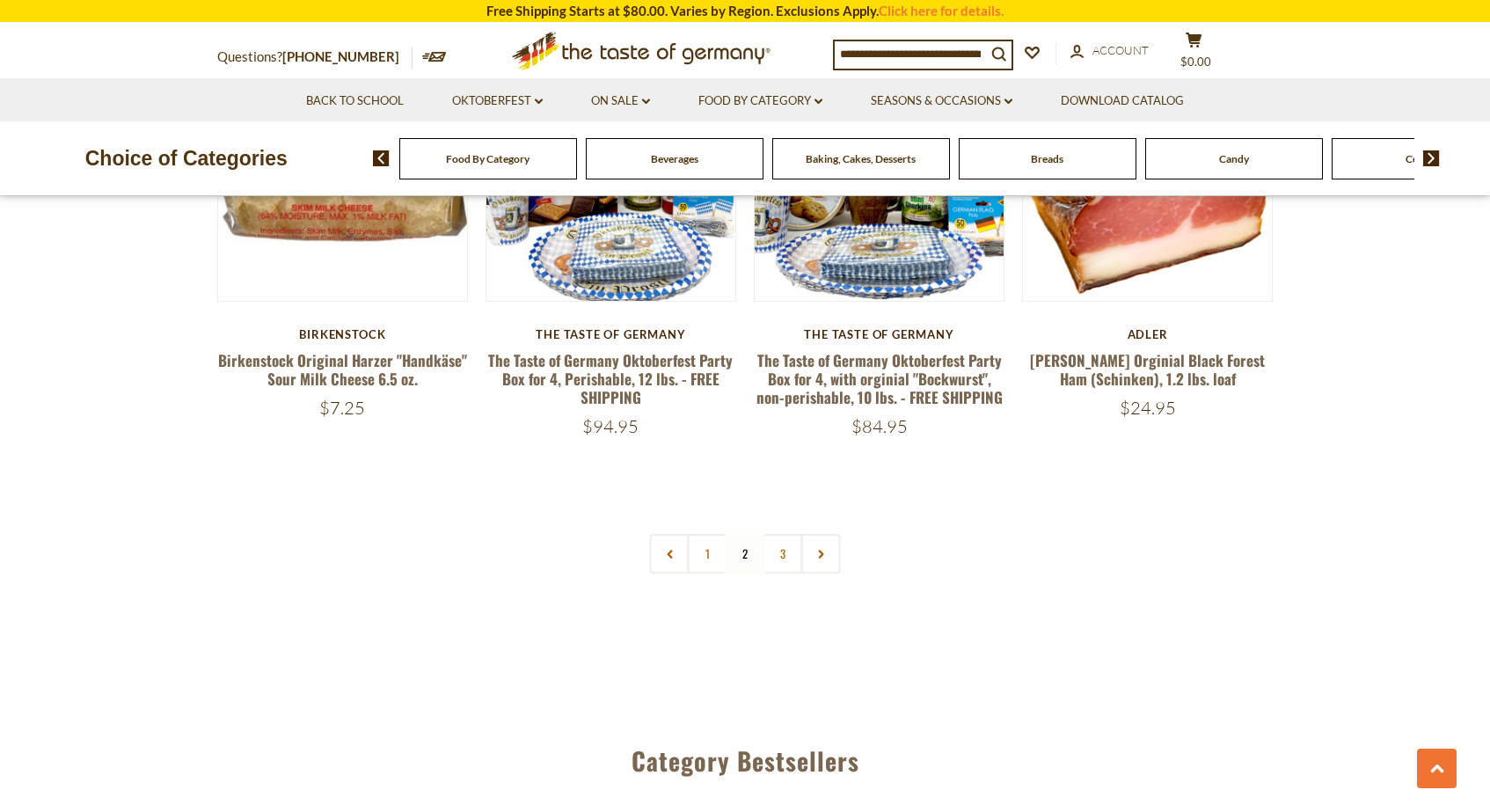
scroll to position [4172, 0]
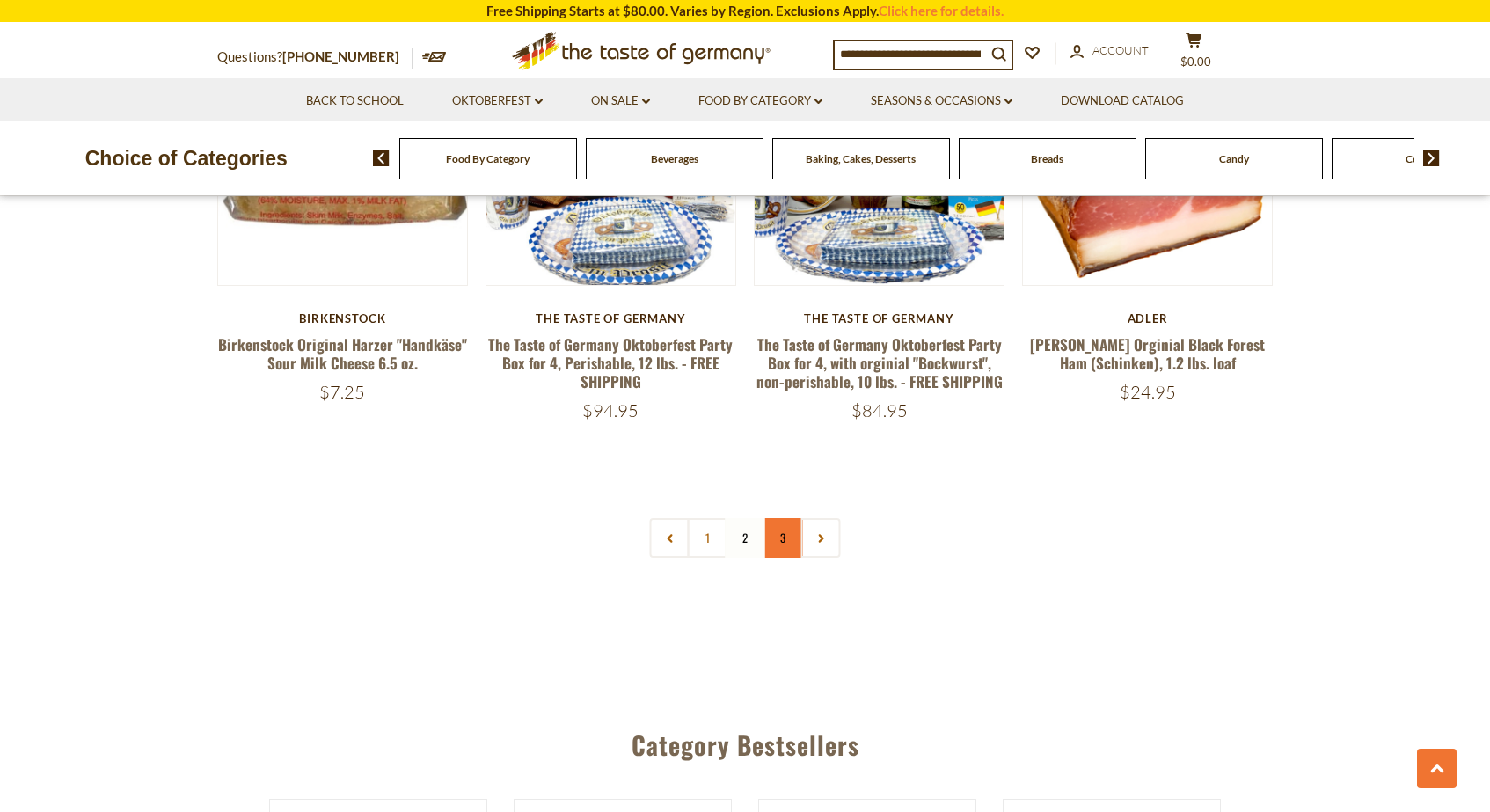
click at [787, 518] on link "3" at bounding box center [783, 537] width 39 height 39
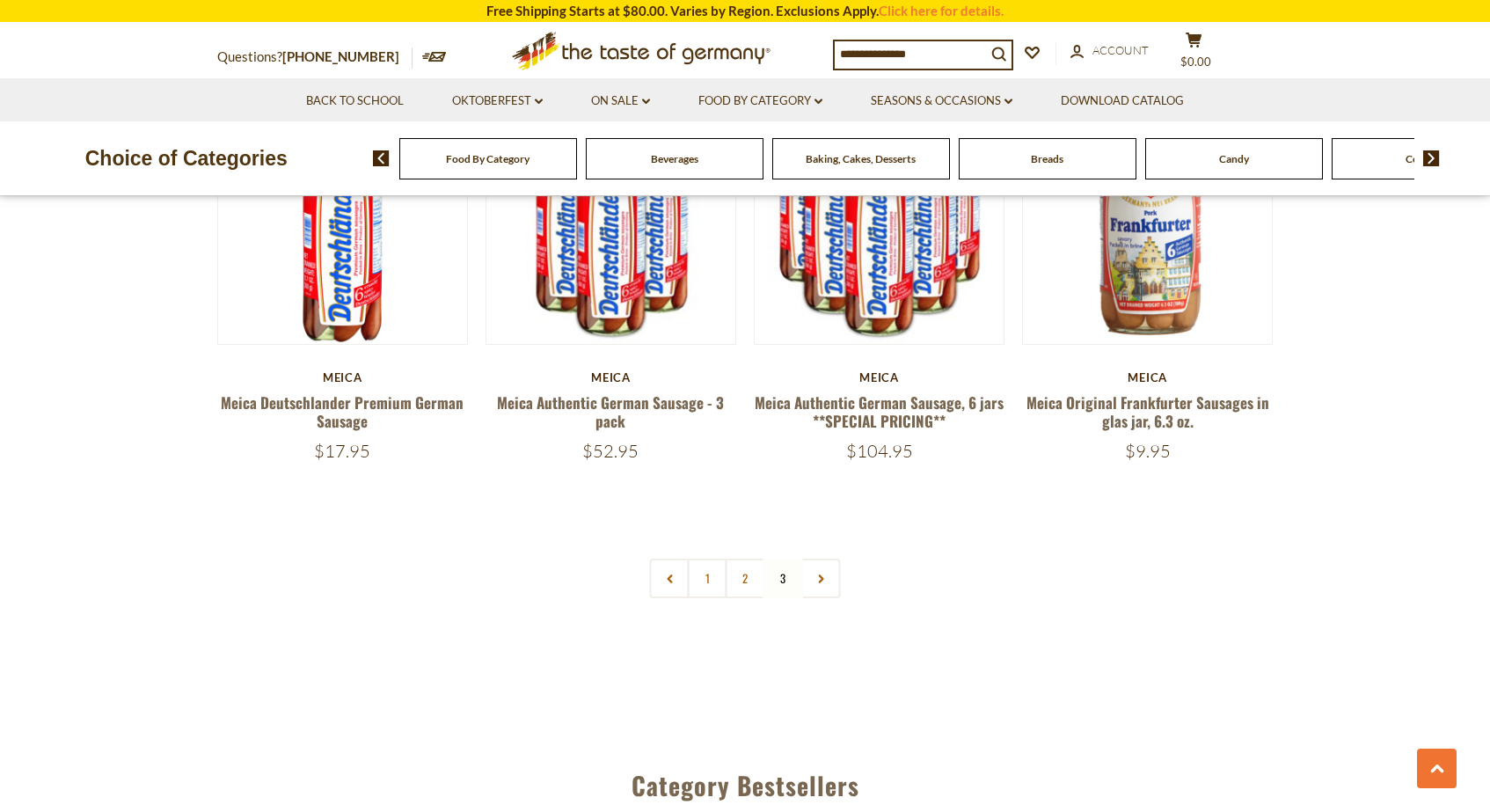
scroll to position [690, 0]
